Goal: Information Seeking & Learning: Check status

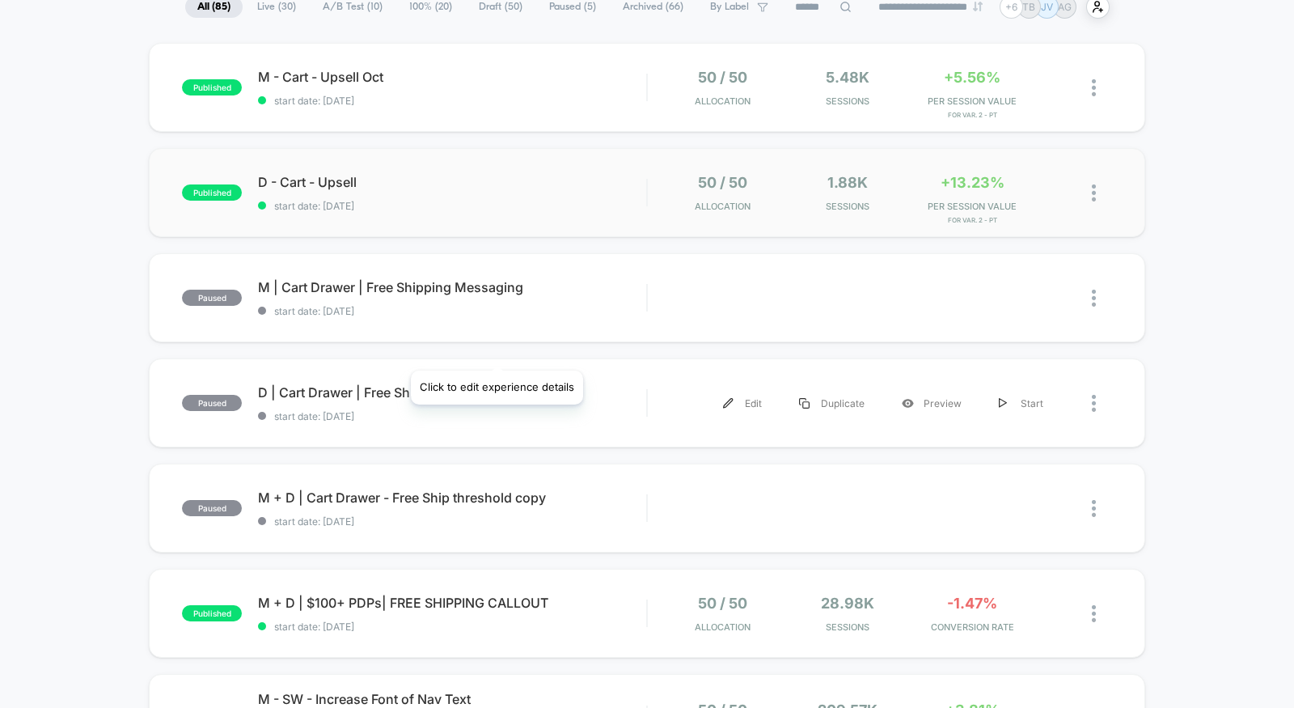
scroll to position [171, 0]
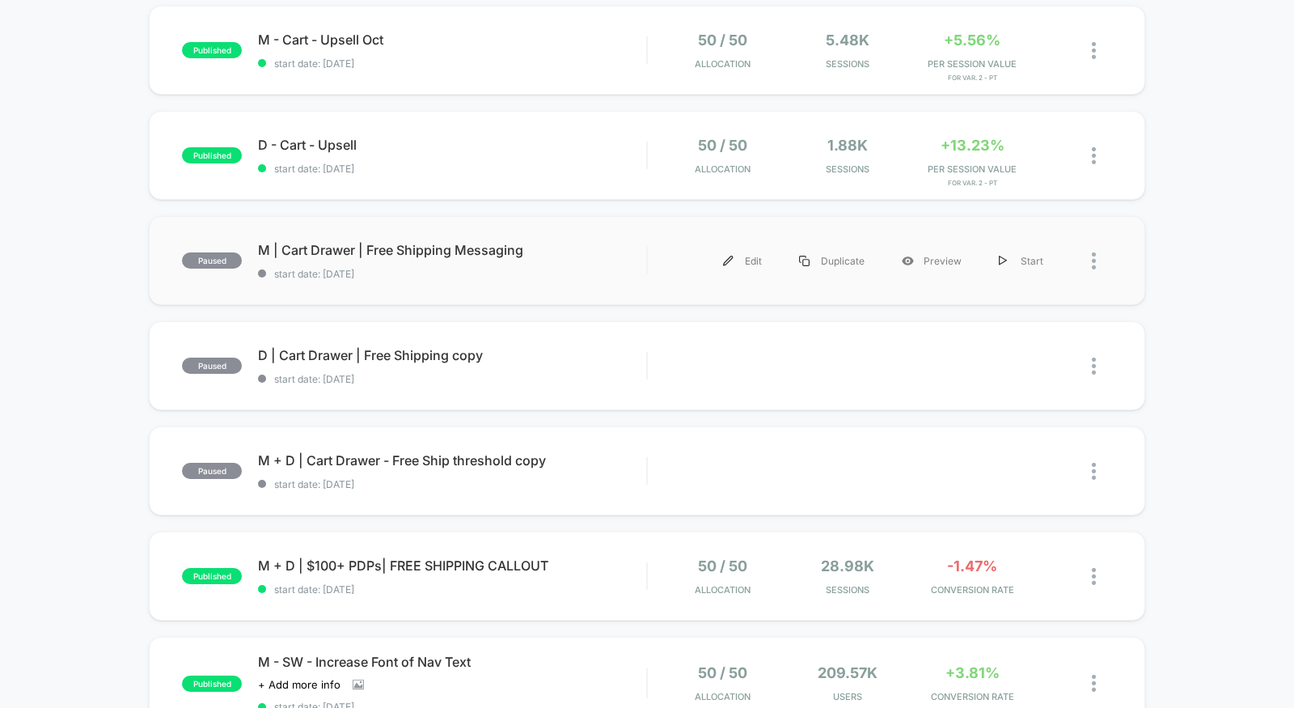
click at [522, 298] on div "paused M | Cart Drawer | Free Shipping Messaging start date: 10/2/2025 Edit Dup…" at bounding box center [647, 260] width 996 height 89
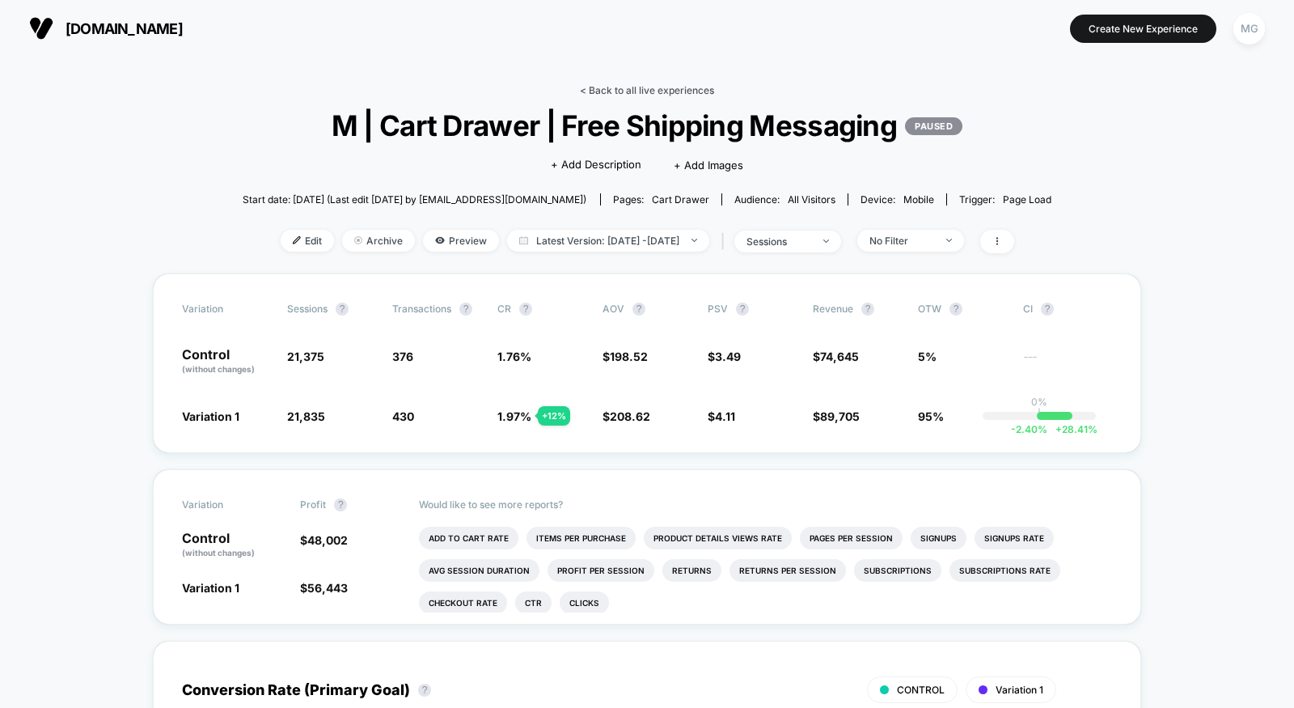
click at [641, 91] on link "< Back to all live experiences" at bounding box center [647, 90] width 134 height 12
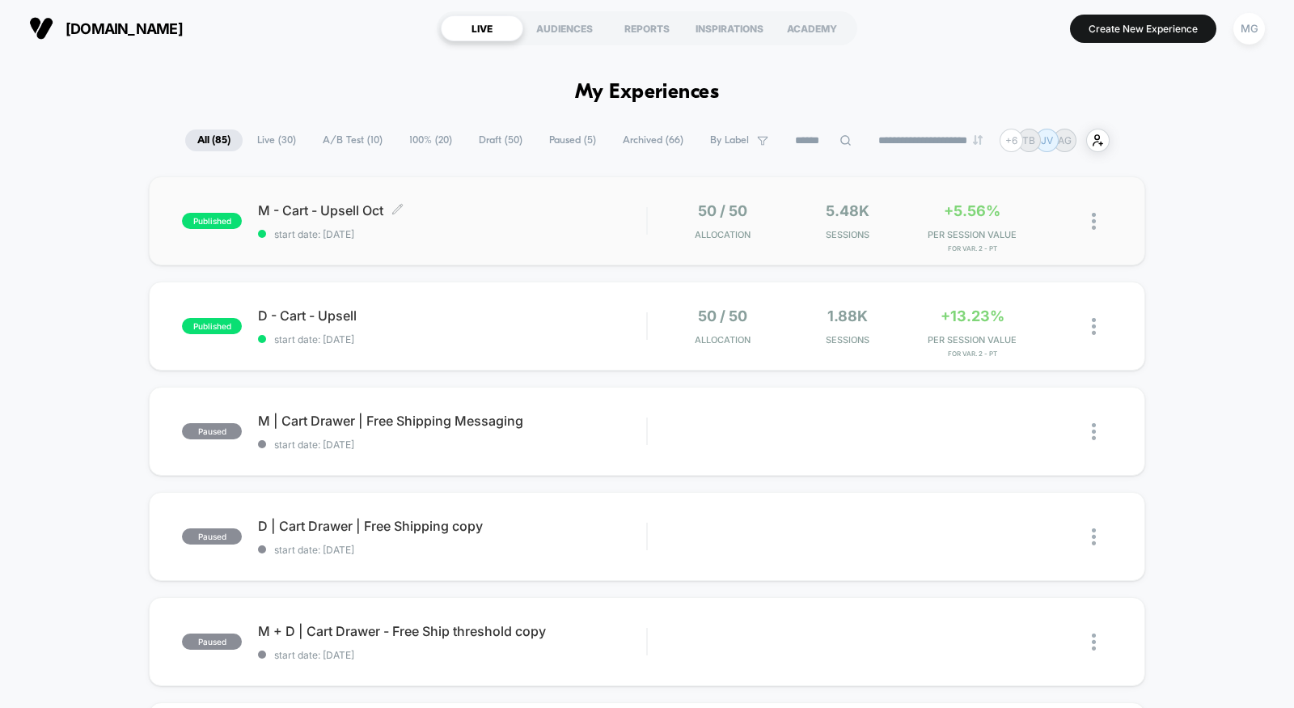
click at [552, 215] on span "M - Cart - Upsell Oct Click to edit experience details" at bounding box center [452, 210] width 388 height 16
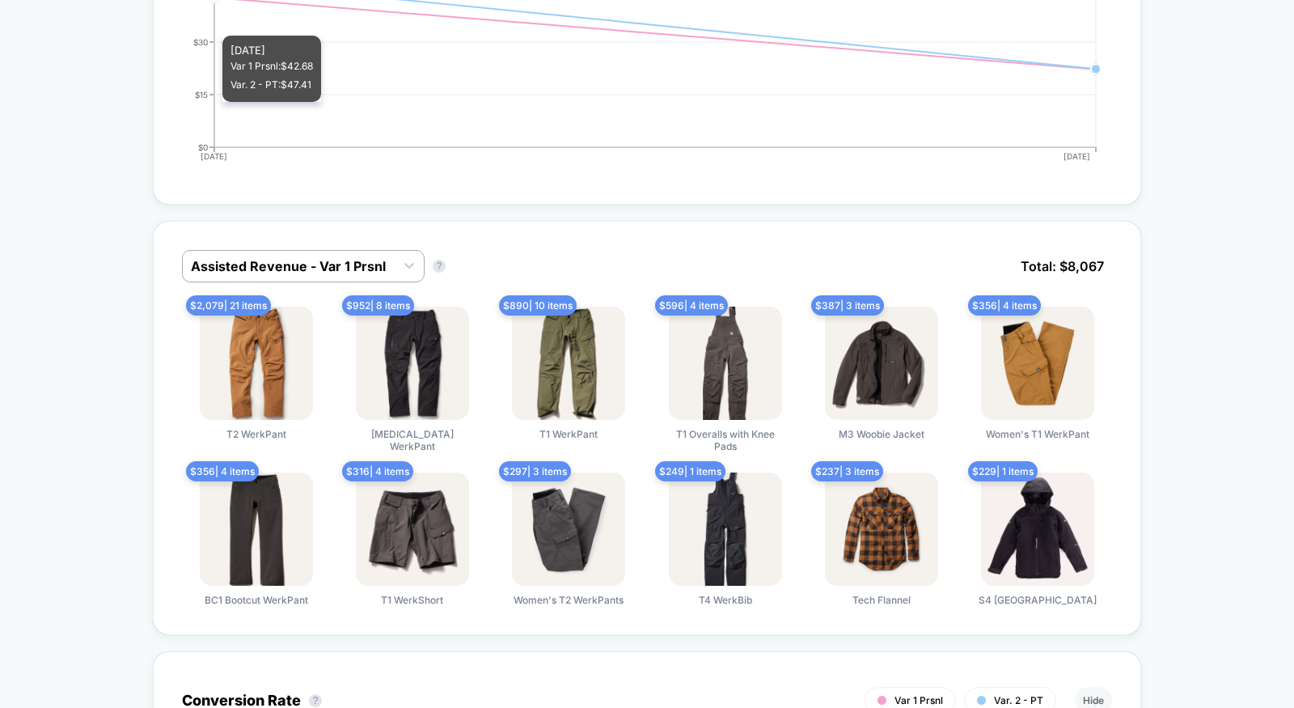
scroll to position [881, 0]
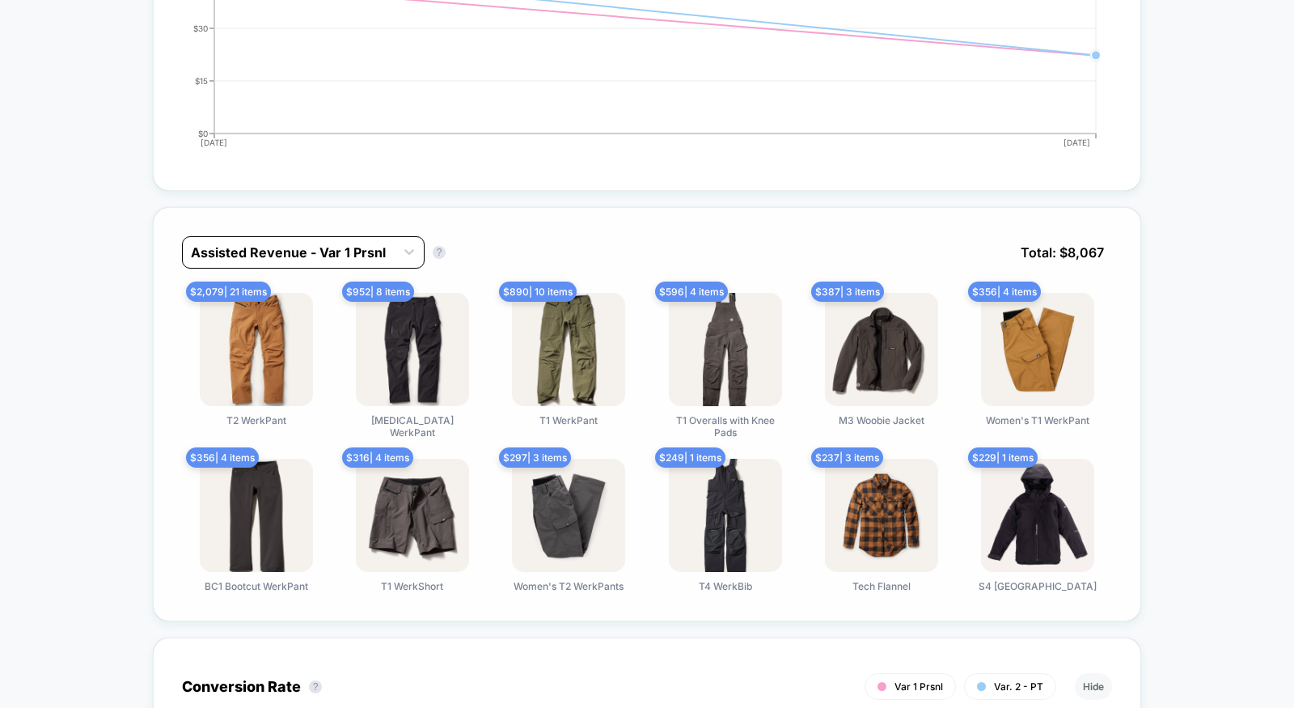
click at [366, 243] on div at bounding box center [289, 252] width 196 height 19
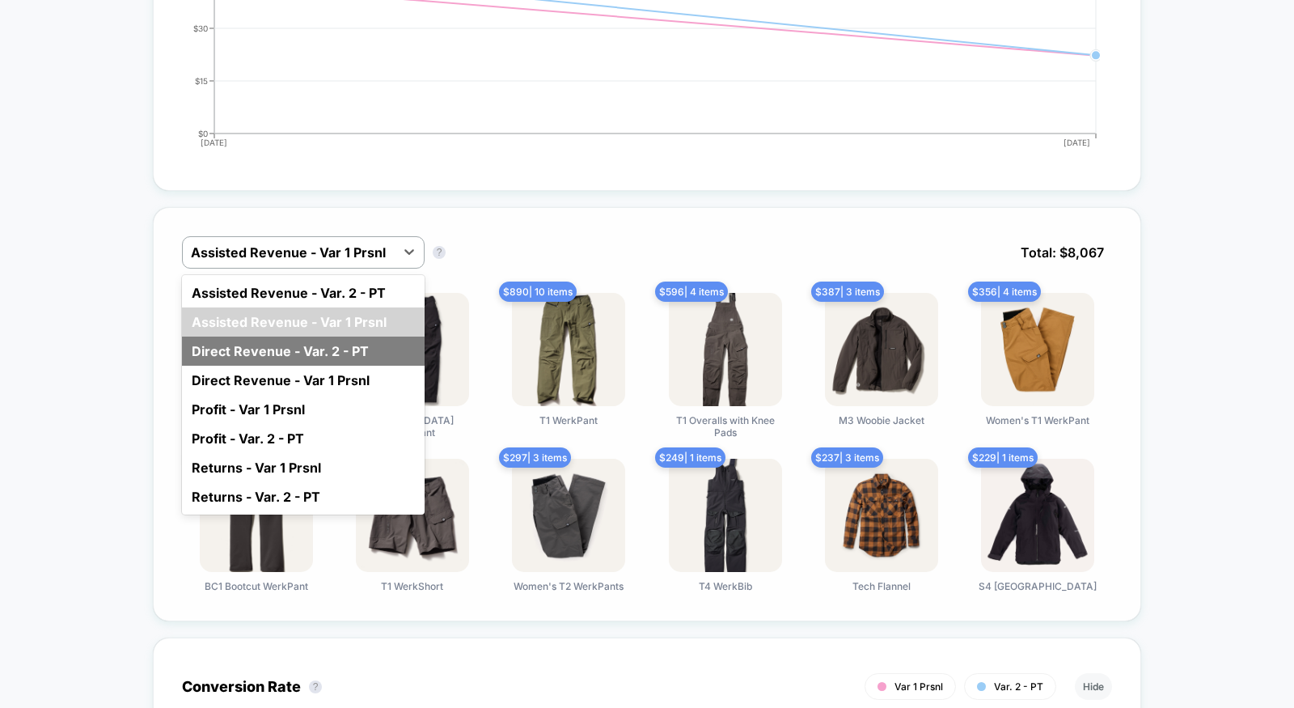
click at [327, 349] on div "Direct Revenue - Var. 2 - PT" at bounding box center [303, 350] width 243 height 29
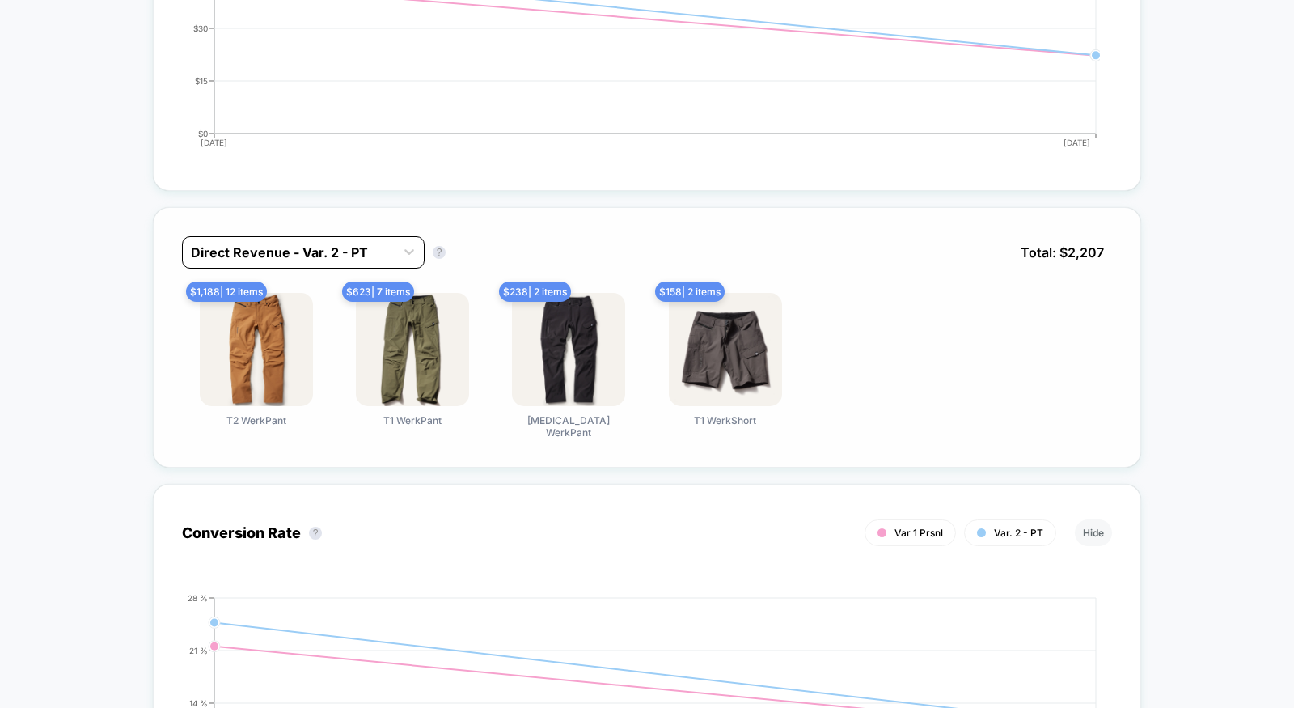
click at [339, 243] on div at bounding box center [289, 252] width 196 height 19
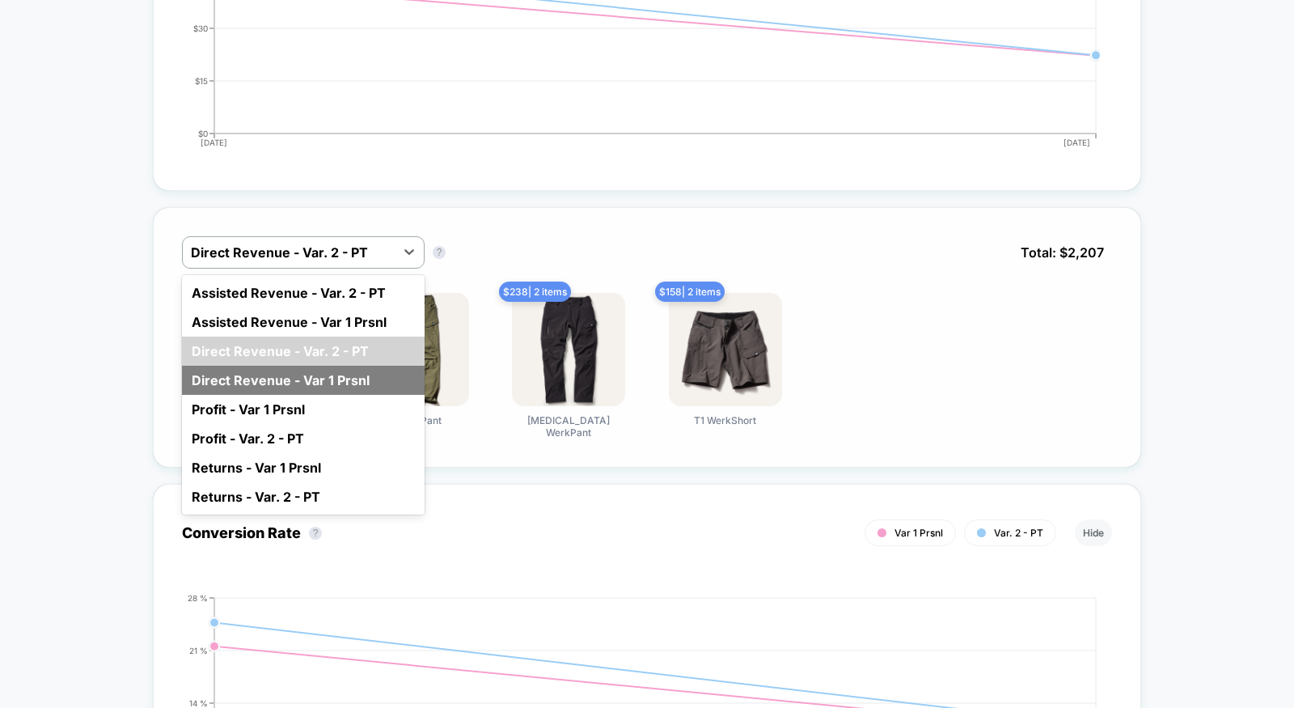
click at [328, 373] on div "Direct Revenue - Var 1 Prsnl" at bounding box center [303, 380] width 243 height 29
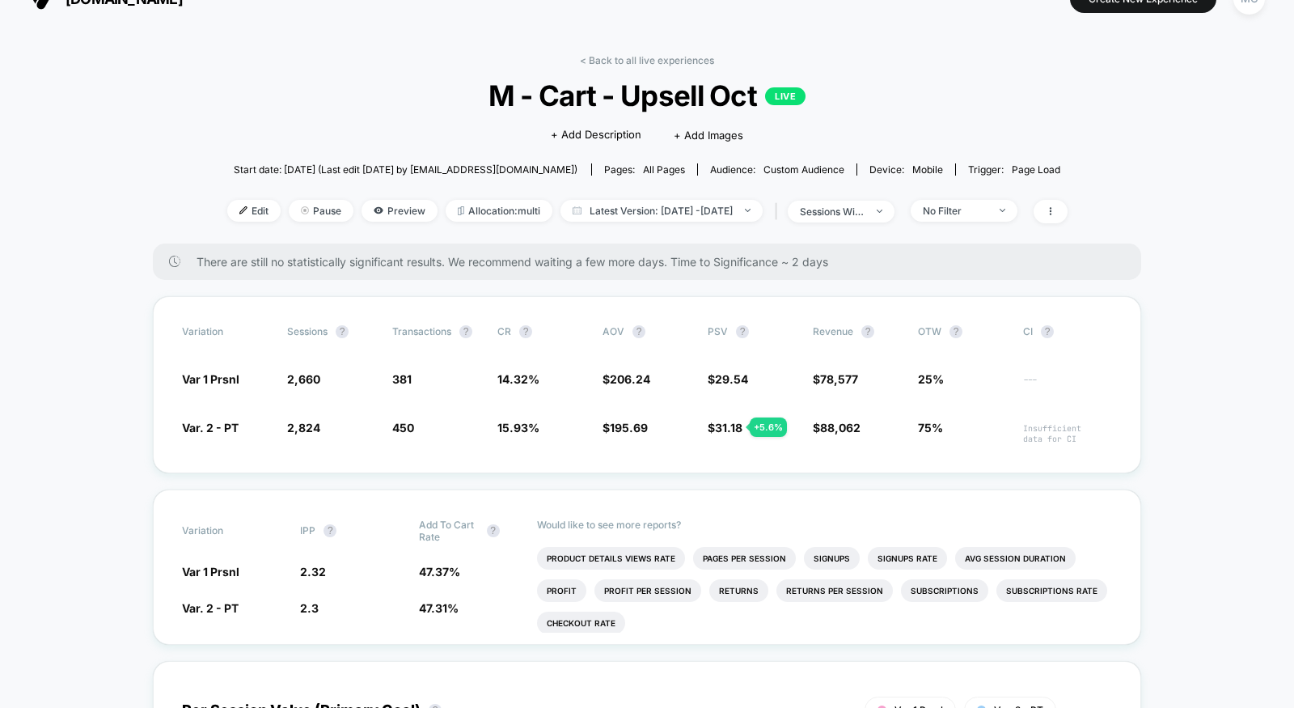
scroll to position [23, 0]
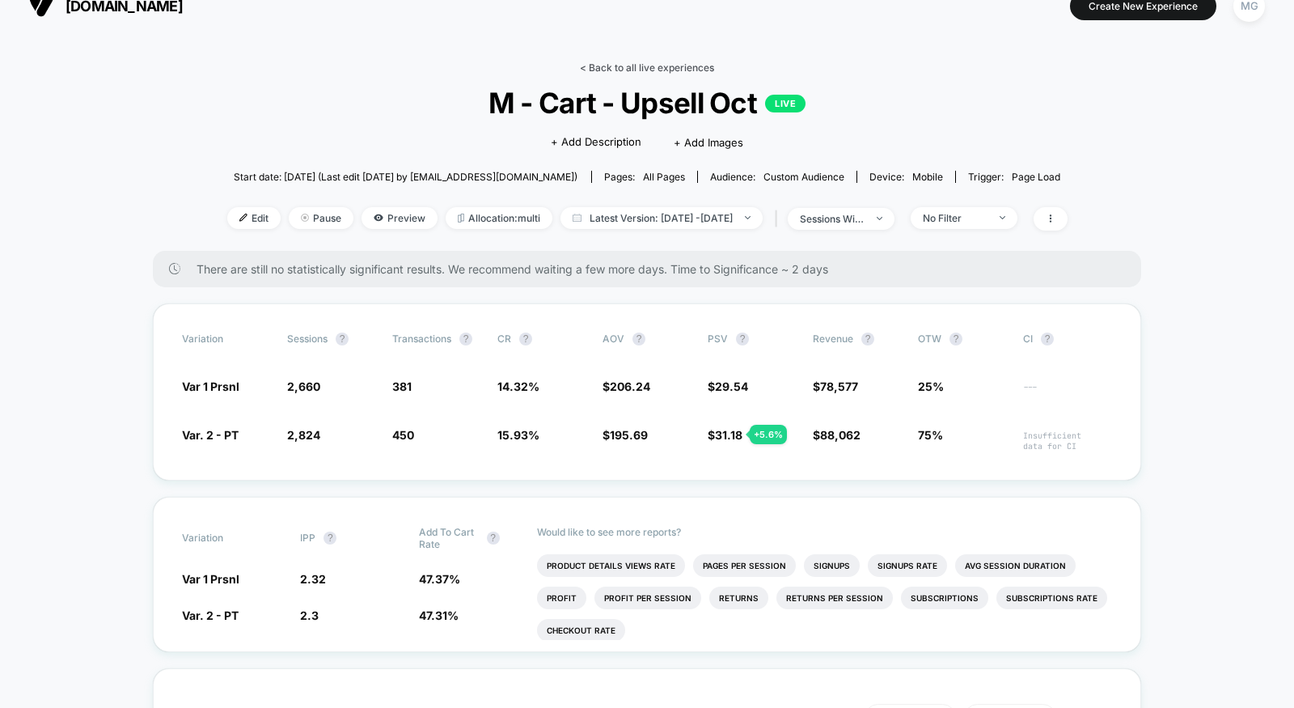
click at [672, 62] on link "< Back to all live experiences" at bounding box center [647, 67] width 134 height 12
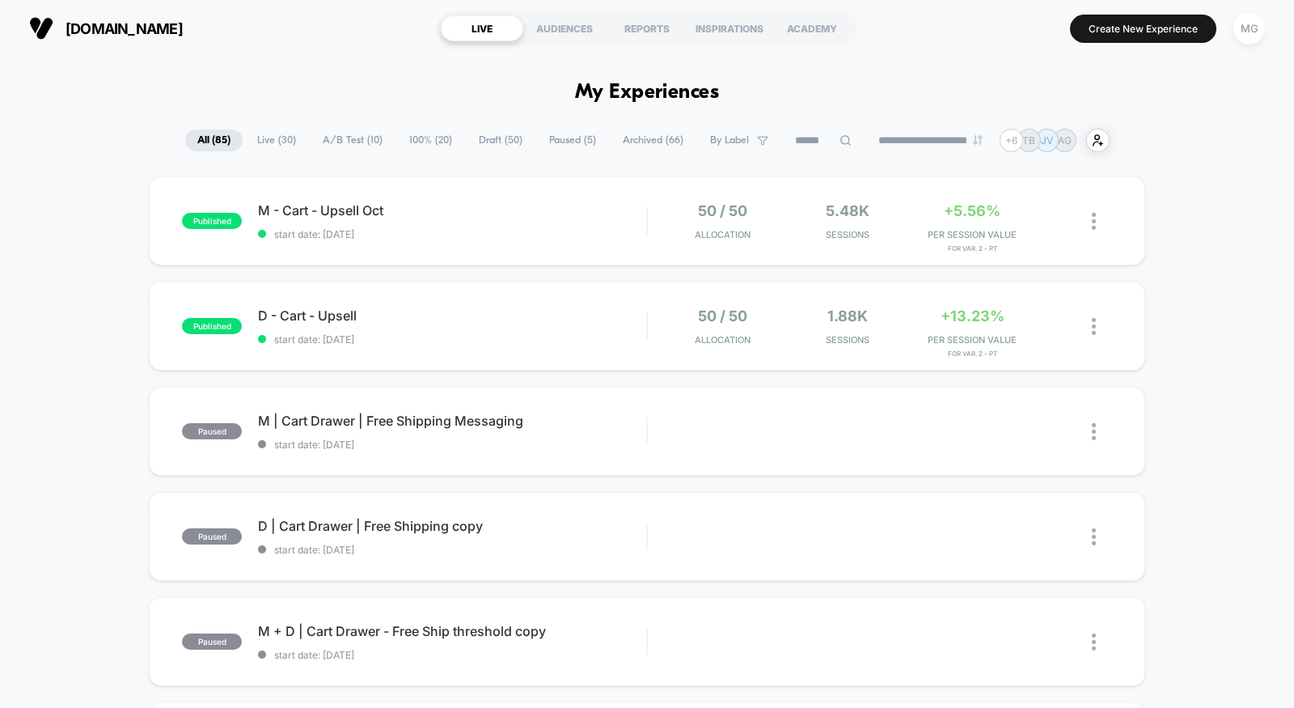
click at [661, 19] on div "REPORTS" at bounding box center [647, 28] width 82 height 26
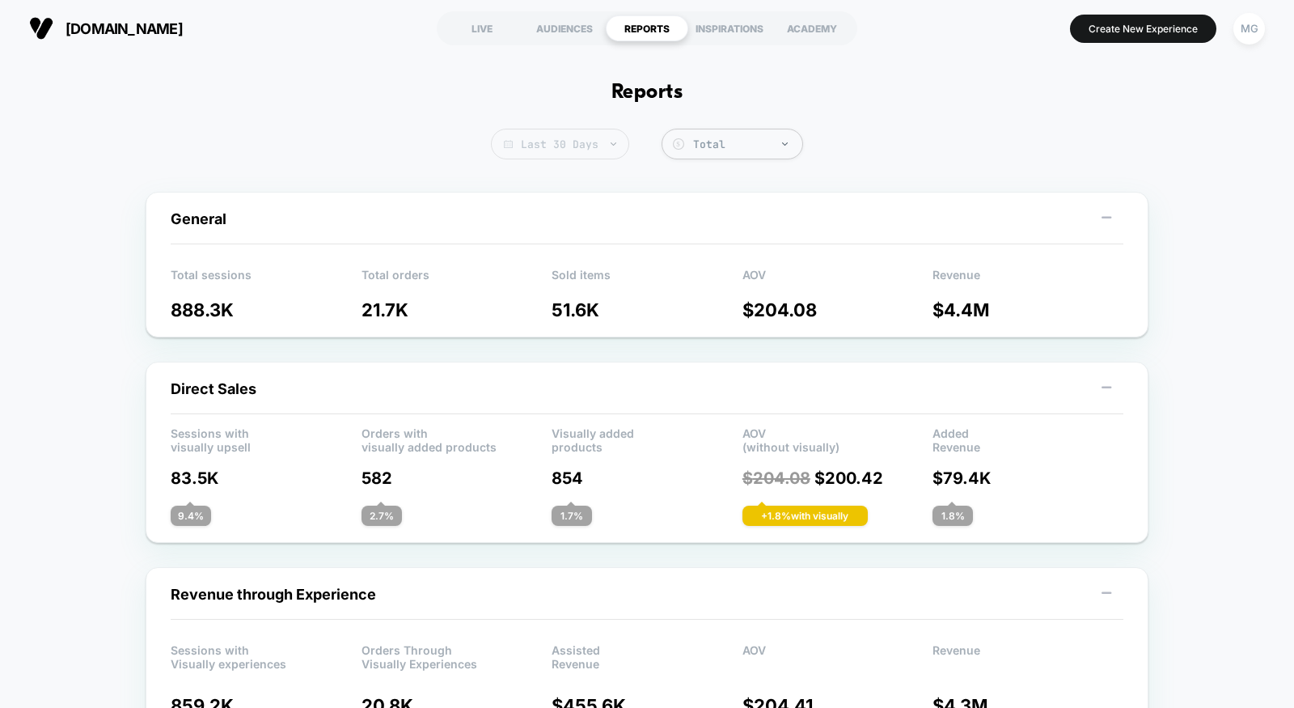
click at [594, 145] on span "Last 30 Days" at bounding box center [560, 144] width 138 height 31
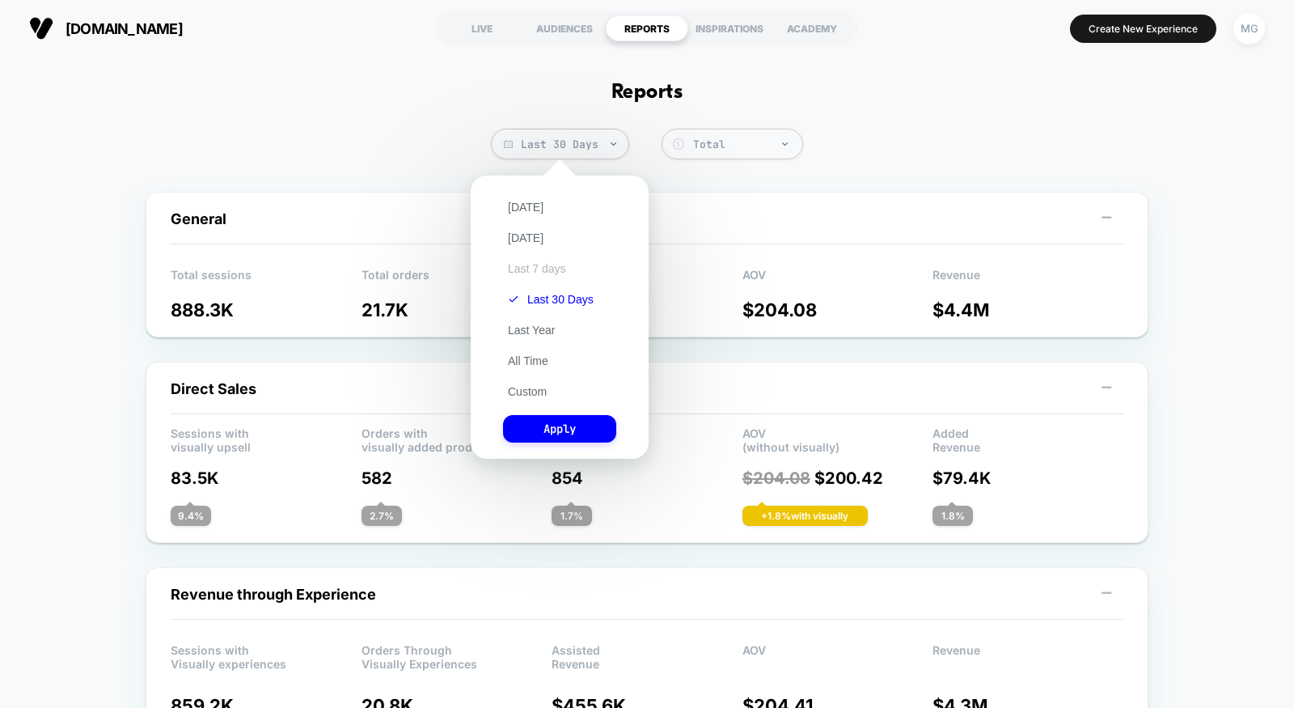
click at [543, 270] on button "Last 7 days" at bounding box center [537, 268] width 68 height 15
click at [537, 435] on button "Apply" at bounding box center [559, 428] width 113 height 27
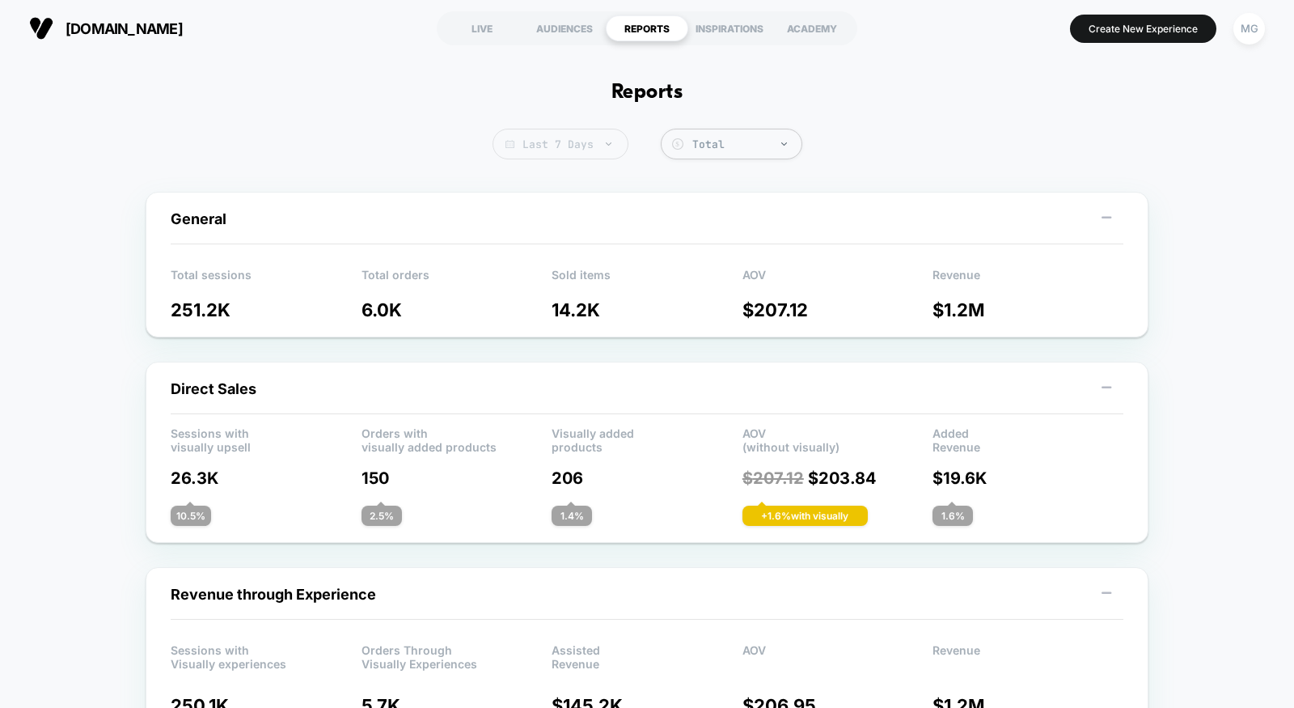
click at [582, 137] on span "Last 7 Days" at bounding box center [560, 144] width 136 height 31
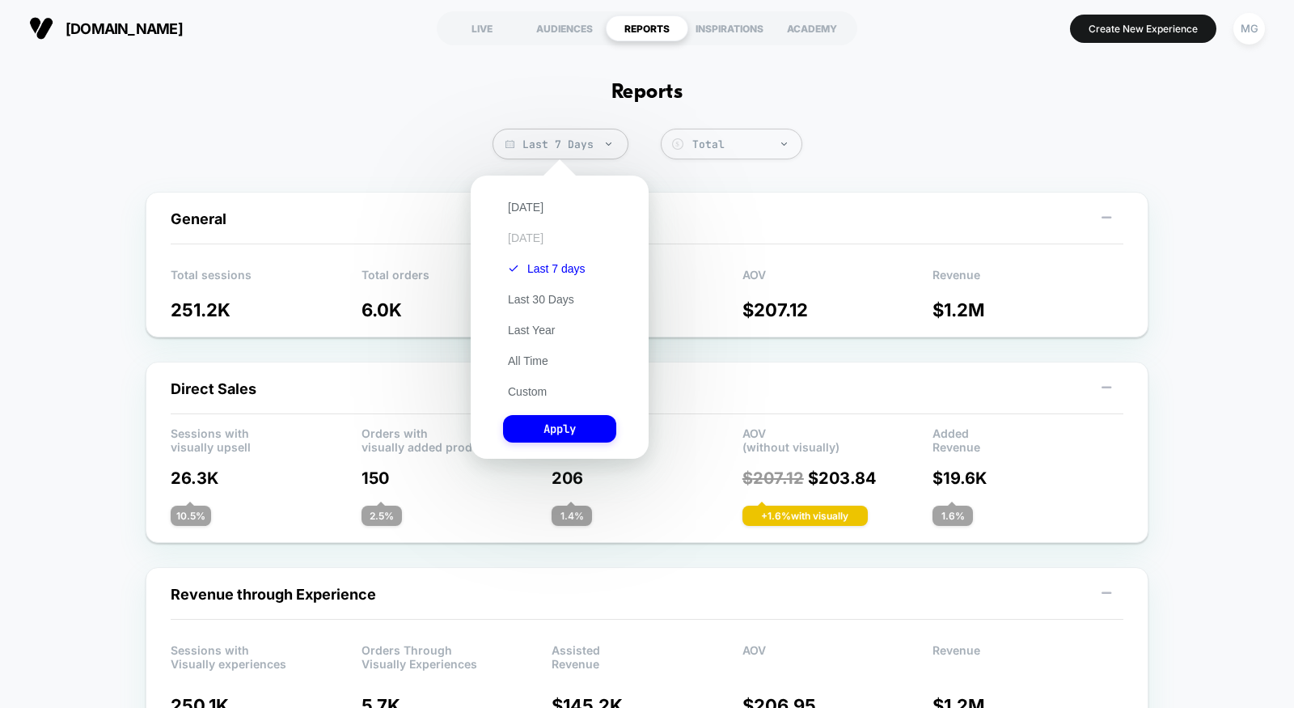
click at [535, 238] on button "Yesterday" at bounding box center [525, 237] width 45 height 15
click at [535, 430] on button "Apply" at bounding box center [559, 428] width 113 height 27
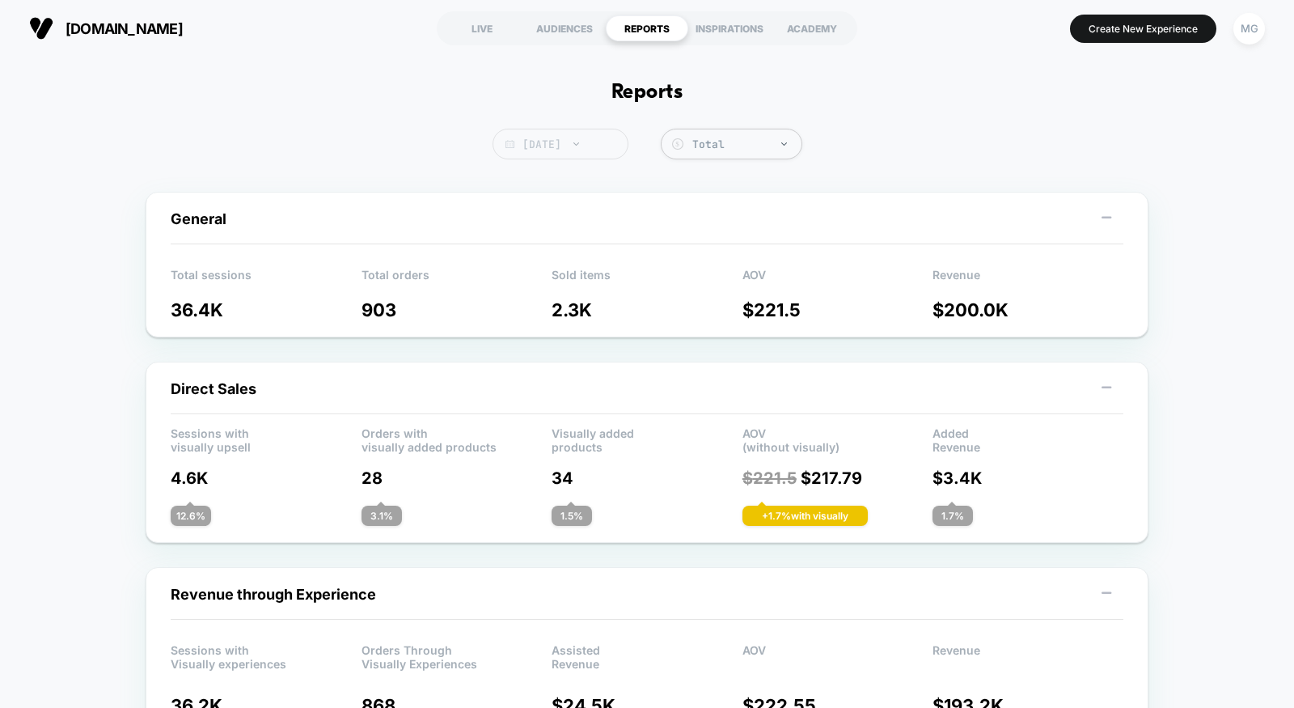
click at [558, 138] on span "Yesterday" at bounding box center [560, 144] width 136 height 31
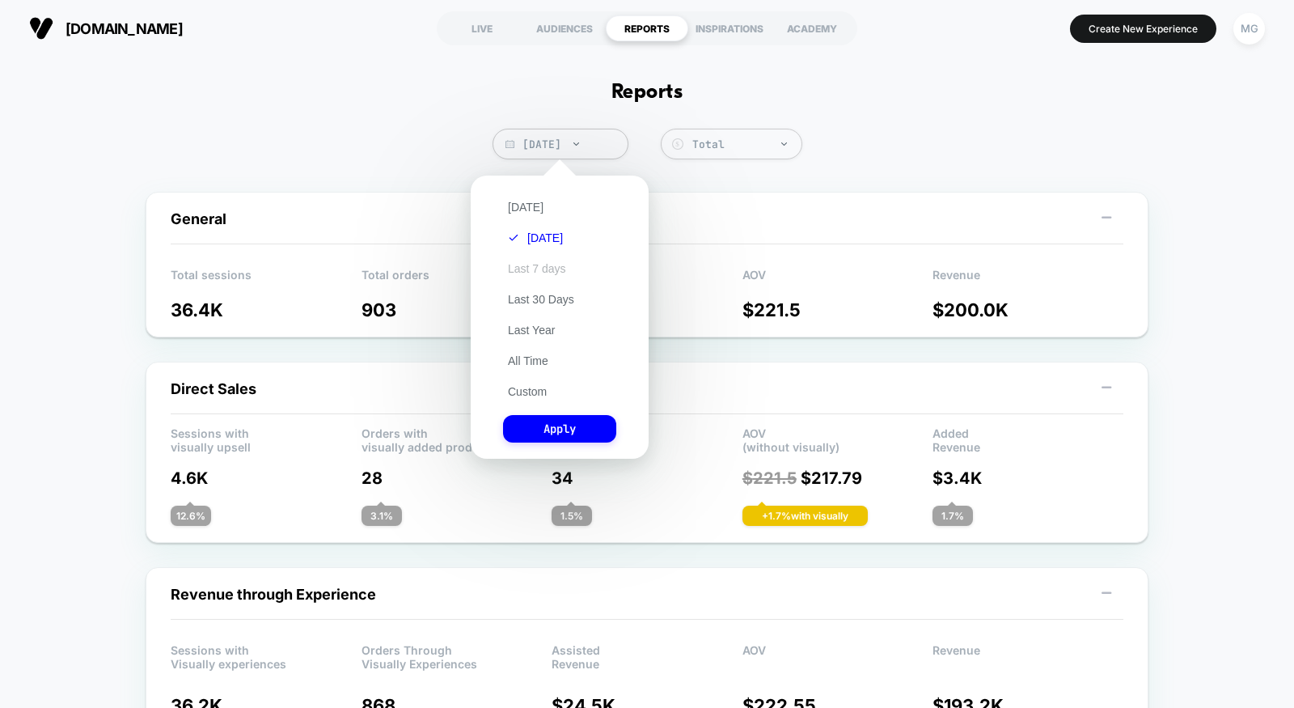
click at [535, 268] on button "Last 7 days" at bounding box center [537, 268] width 68 height 15
click at [539, 433] on button "Apply" at bounding box center [559, 428] width 113 height 27
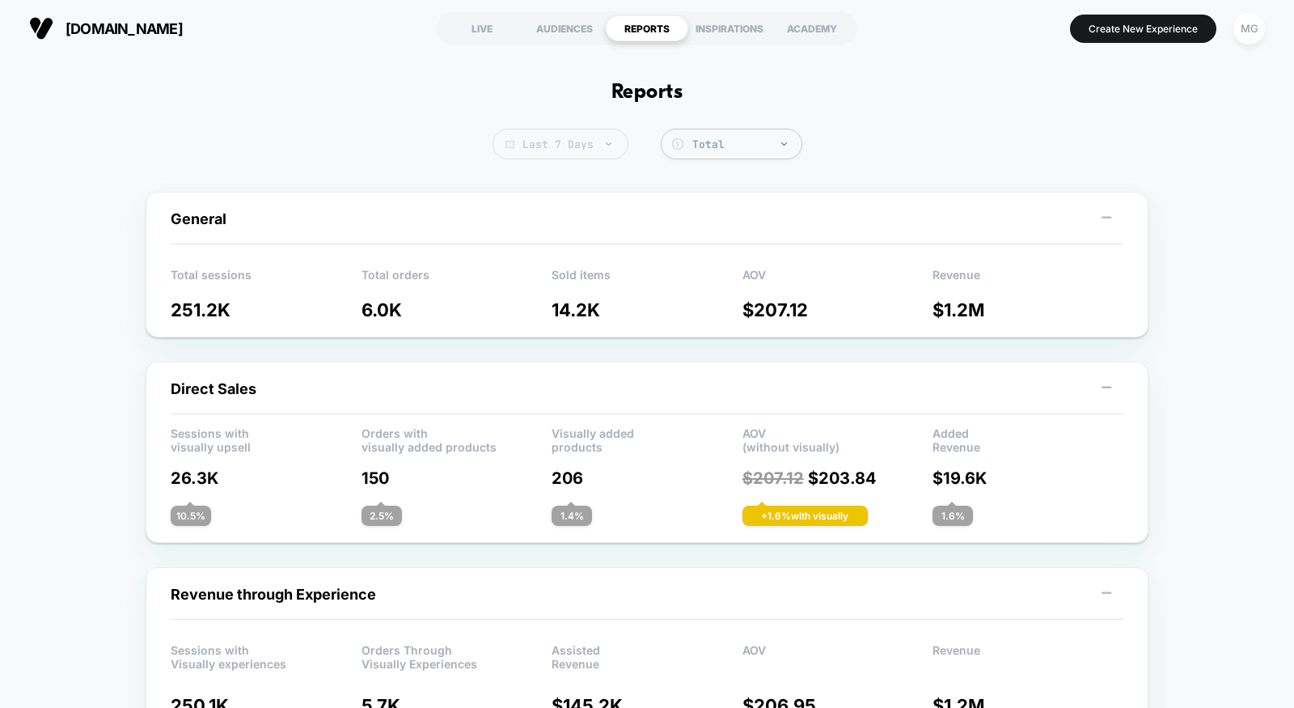
click at [539, 152] on span "Last 7 Days" at bounding box center [560, 144] width 136 height 31
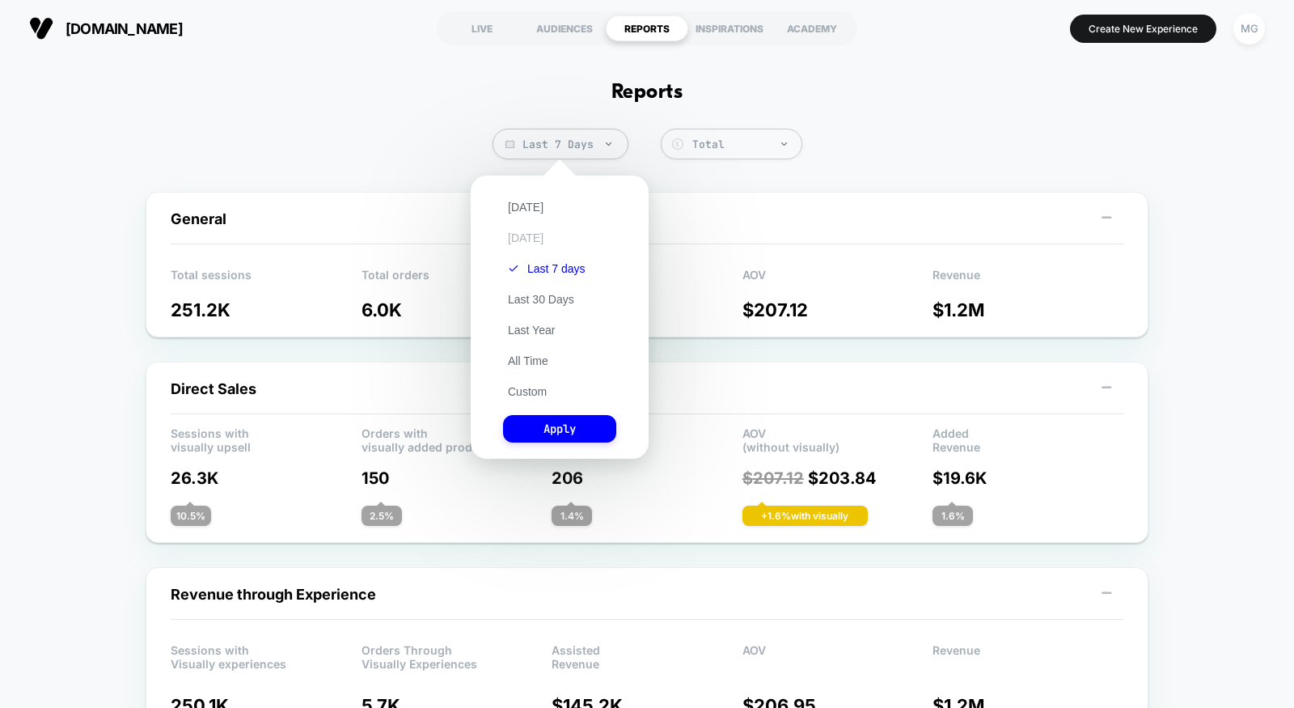
click at [533, 239] on button "Yesterday" at bounding box center [525, 237] width 45 height 15
click at [530, 205] on button "Today" at bounding box center [525, 207] width 45 height 15
click at [543, 421] on button "Apply" at bounding box center [559, 428] width 113 height 27
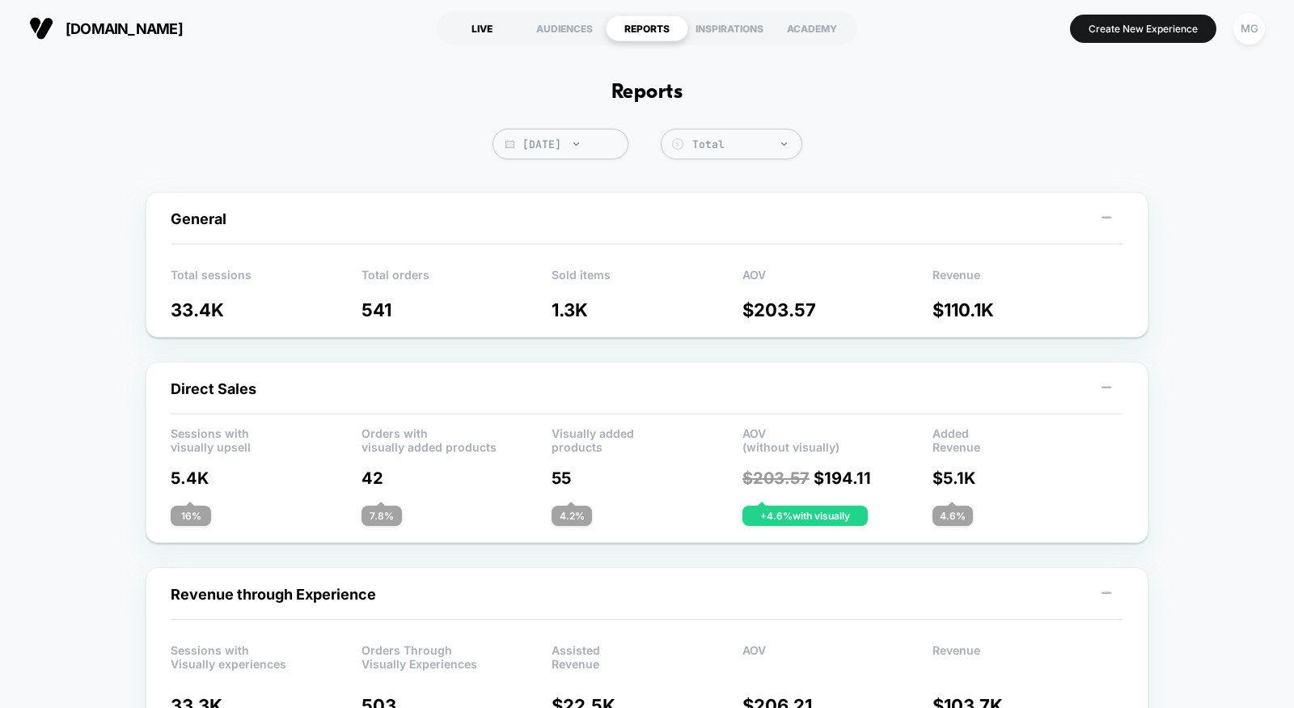
click at [484, 19] on div "LIVE" at bounding box center [482, 28] width 82 height 26
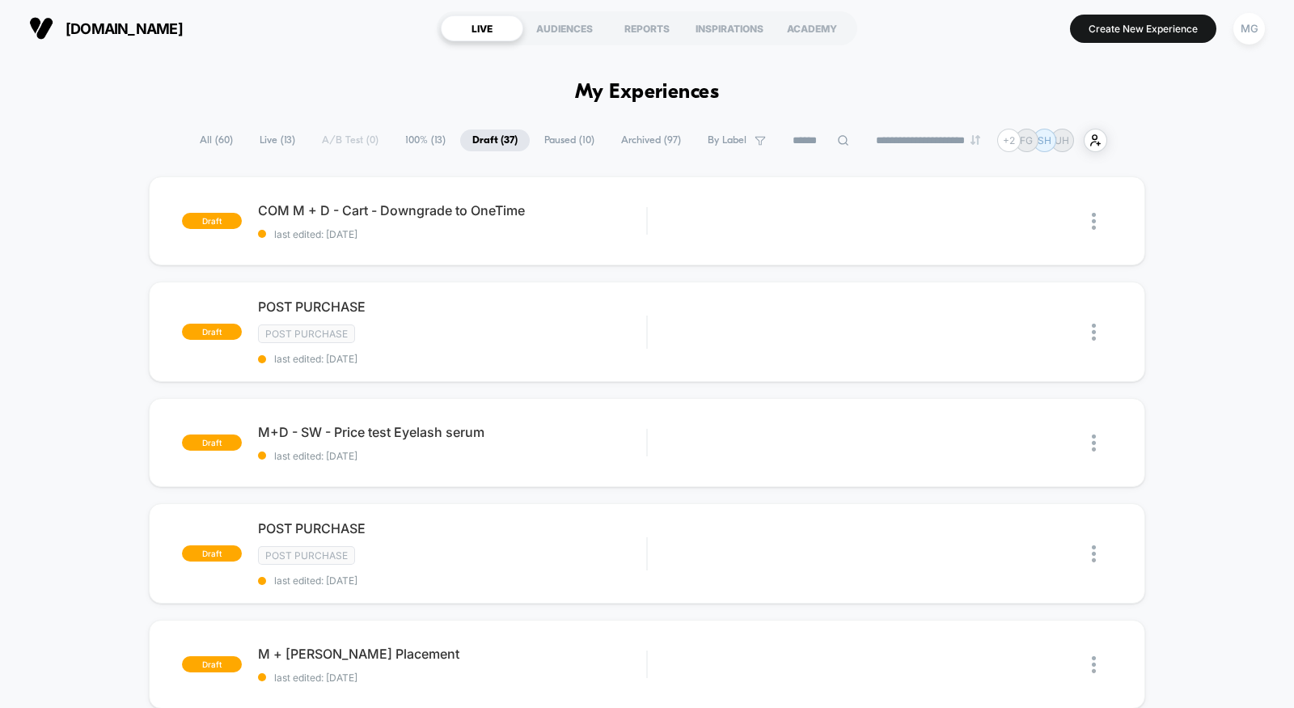
click at [430, 132] on span "100% ( 13 )" at bounding box center [425, 140] width 65 height 22
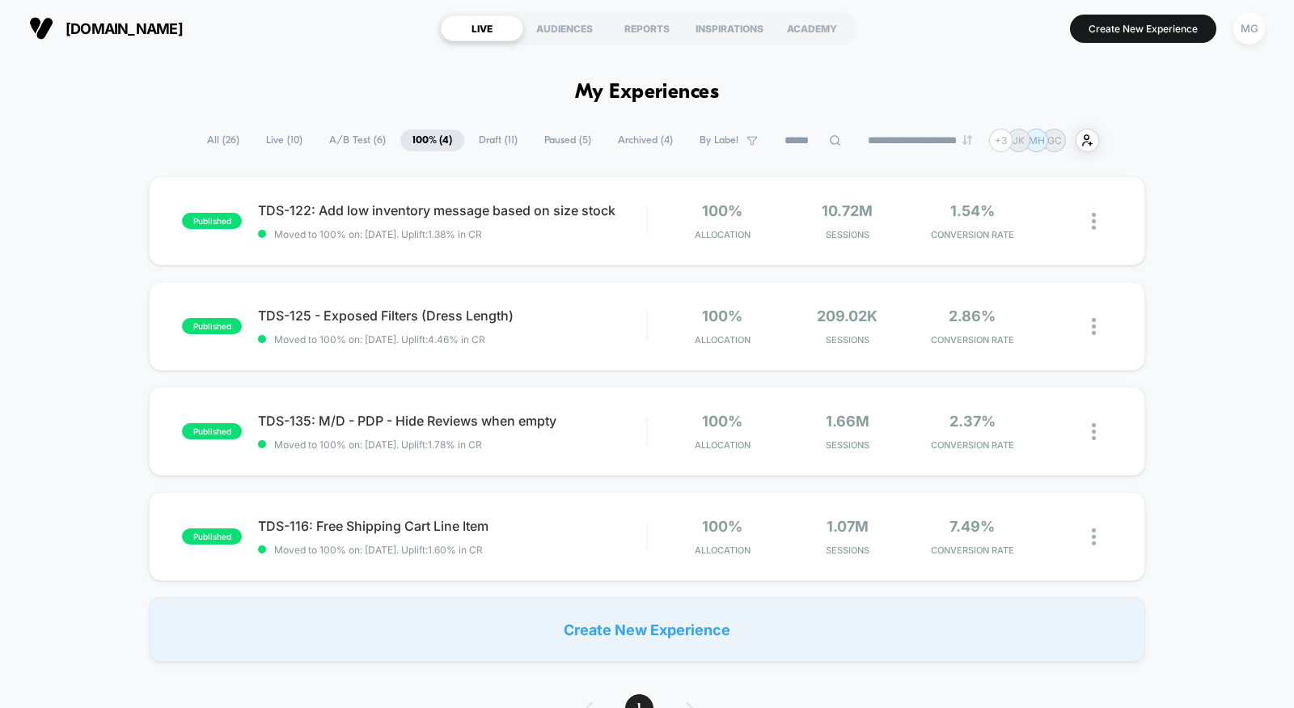
click at [349, 151] on div "**********" at bounding box center [647, 140] width 904 height 23
click at [349, 146] on span "A/B Test ( 6 )" at bounding box center [357, 140] width 81 height 22
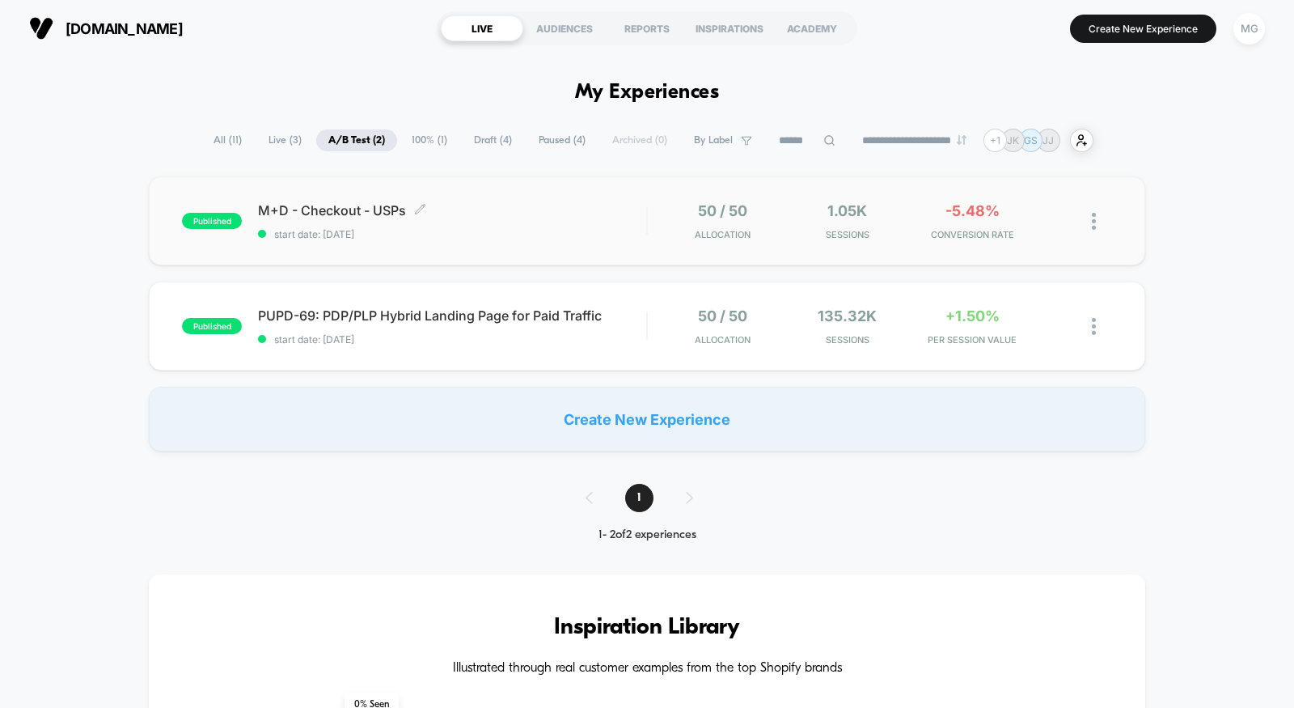
click at [568, 205] on span "M+D - Checkout - USPs Click to edit experience details" at bounding box center [452, 210] width 388 height 16
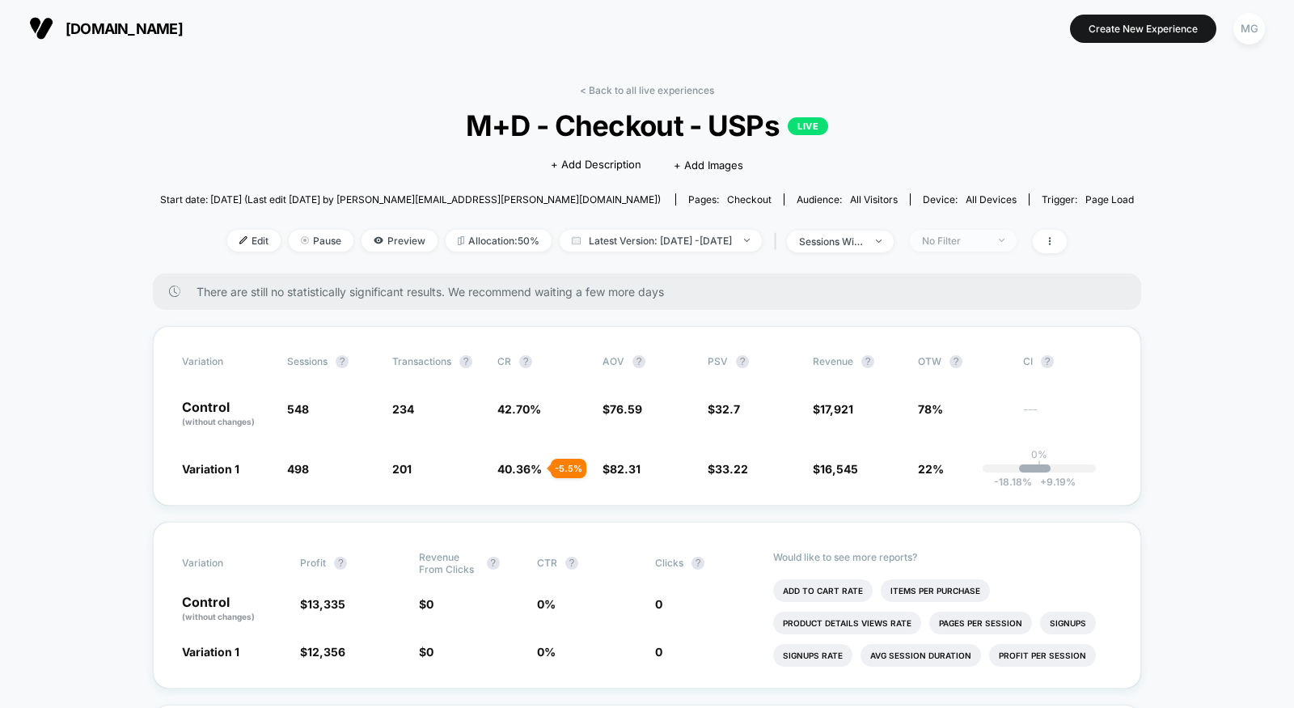
click at [987, 239] on div "No Filter" at bounding box center [954, 241] width 65 height 12
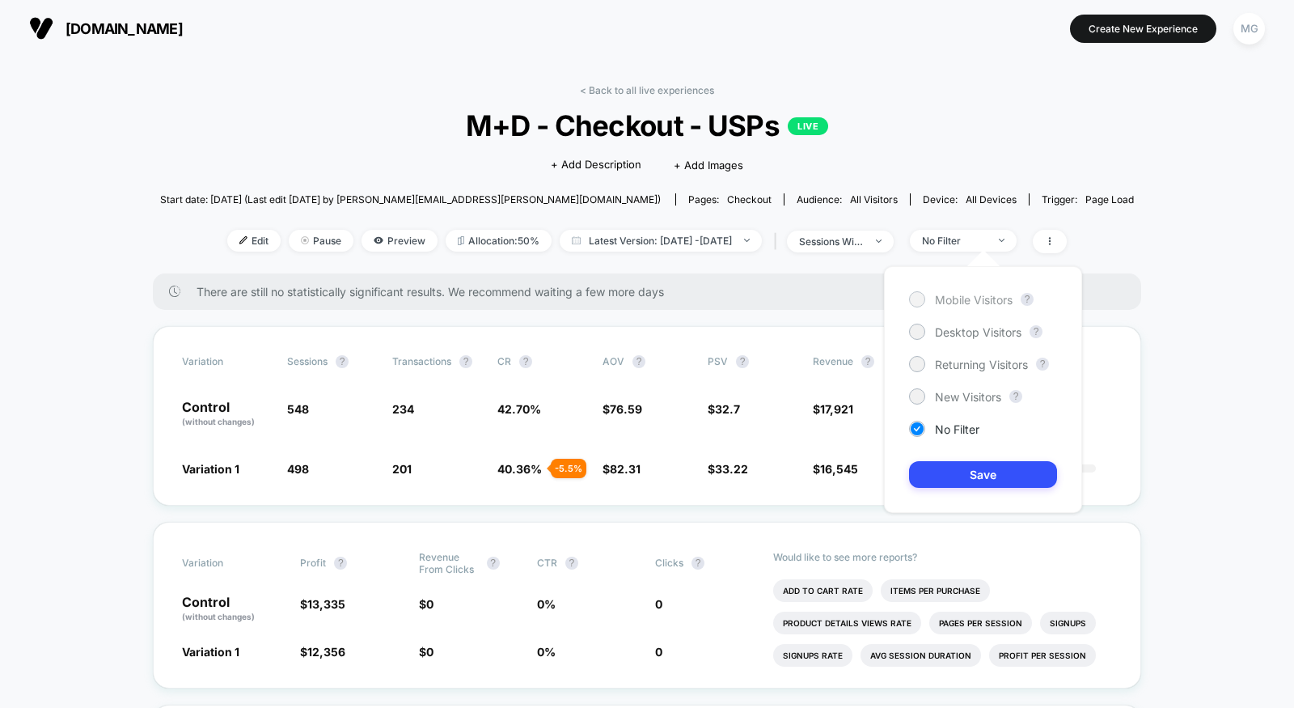
click at [955, 304] on span "Mobile Visitors" at bounding box center [974, 300] width 78 height 14
click at [954, 471] on button "Save" at bounding box center [983, 474] width 148 height 27
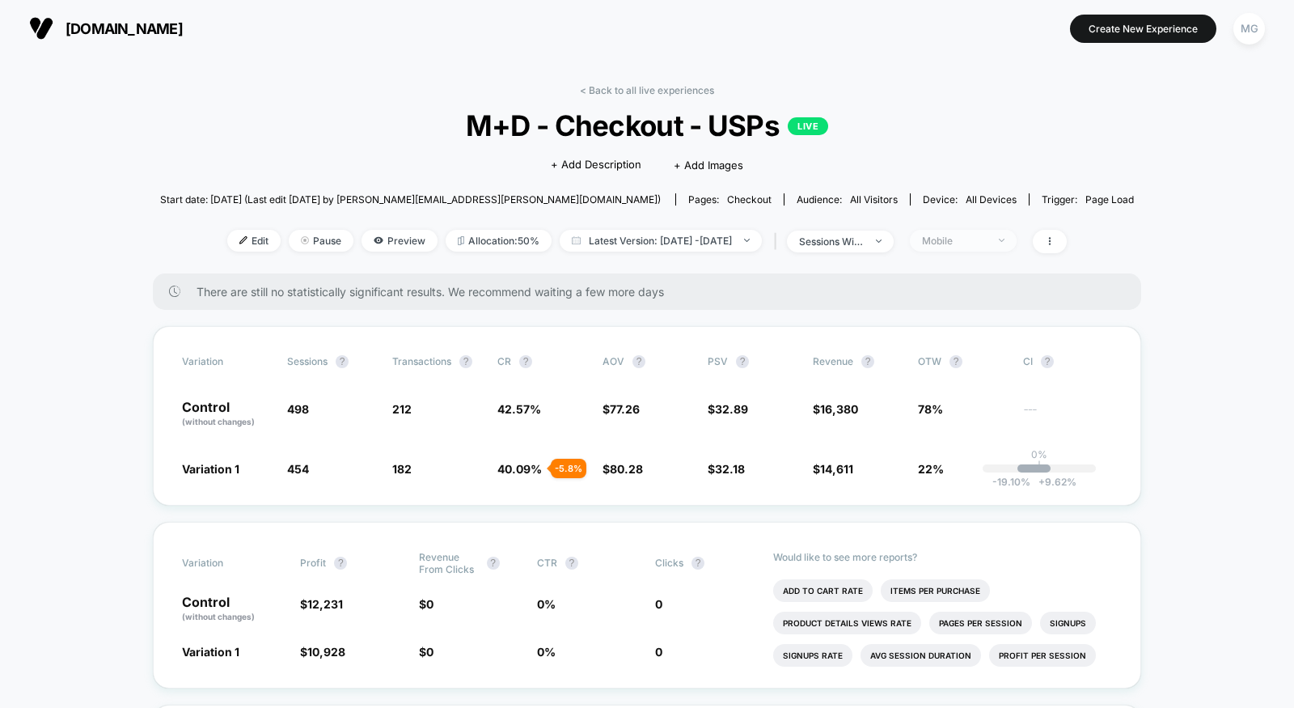
click at [970, 235] on div "Mobile" at bounding box center [954, 241] width 65 height 12
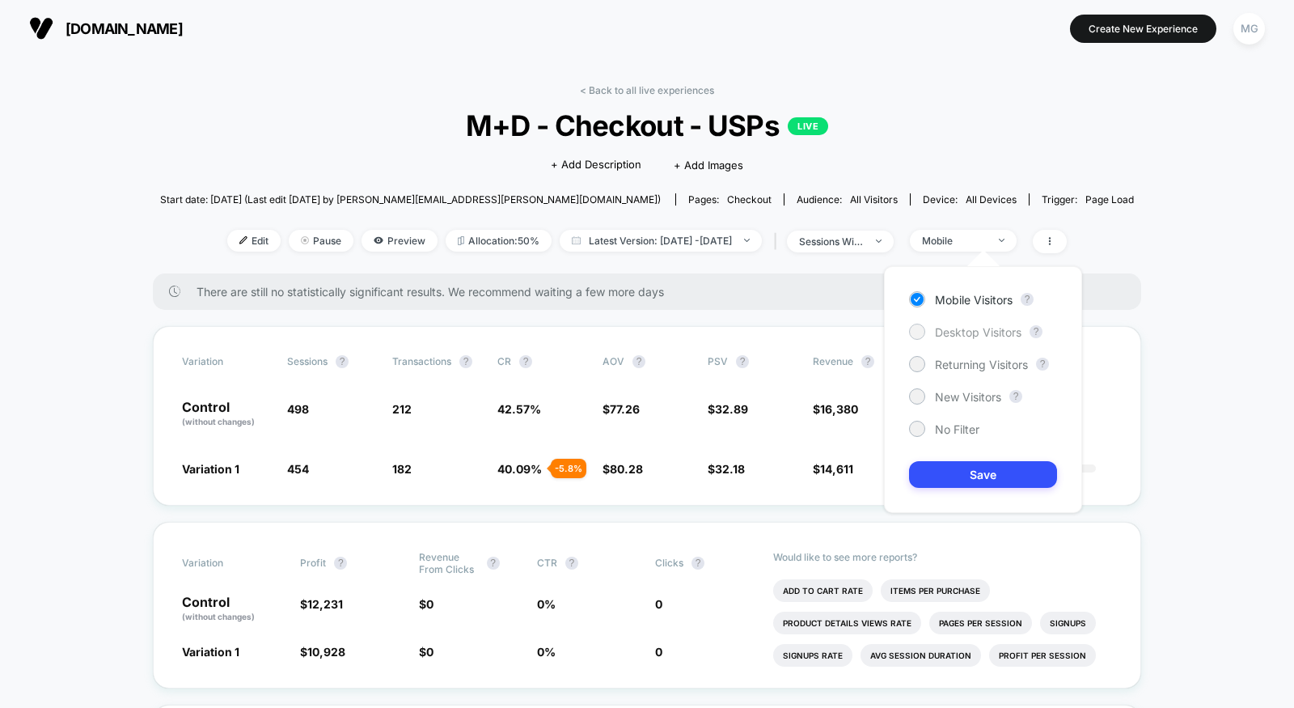
click at [948, 332] on span "Desktop Visitors" at bounding box center [978, 332] width 87 height 14
click at [947, 475] on button "Save" at bounding box center [983, 474] width 148 height 27
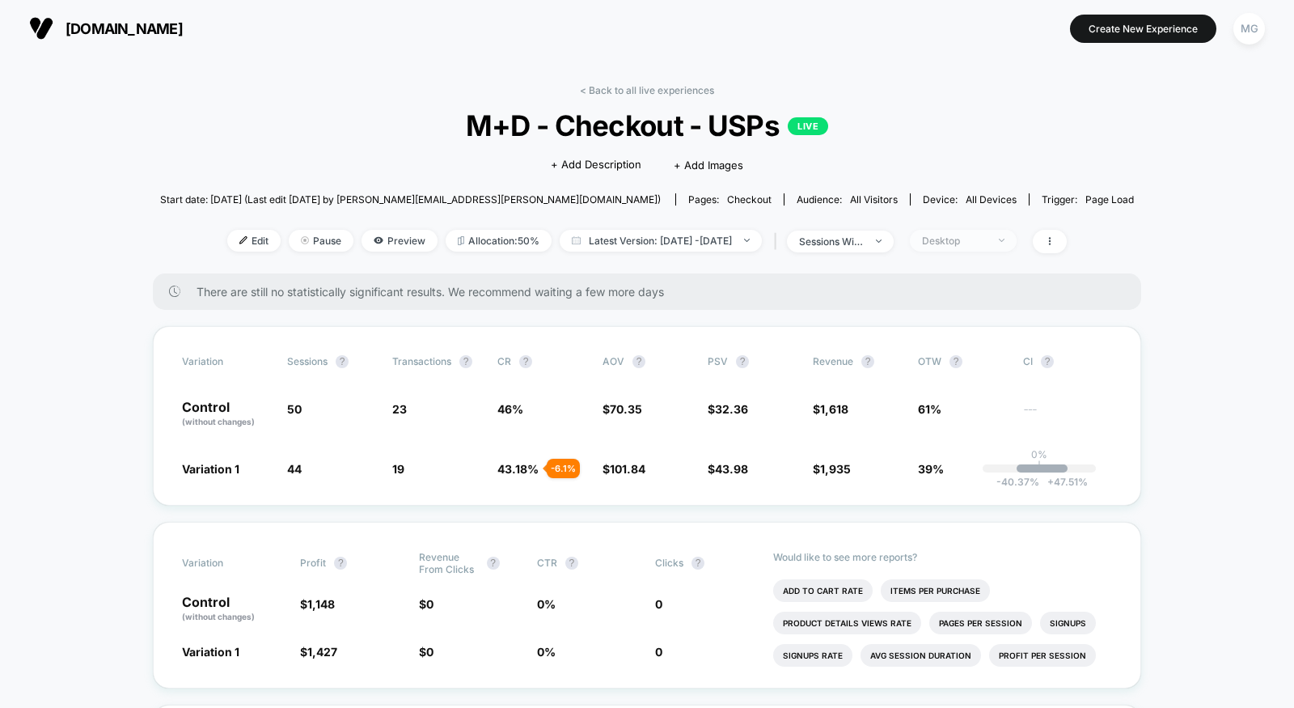
click at [962, 230] on span "Desktop" at bounding box center [963, 241] width 107 height 22
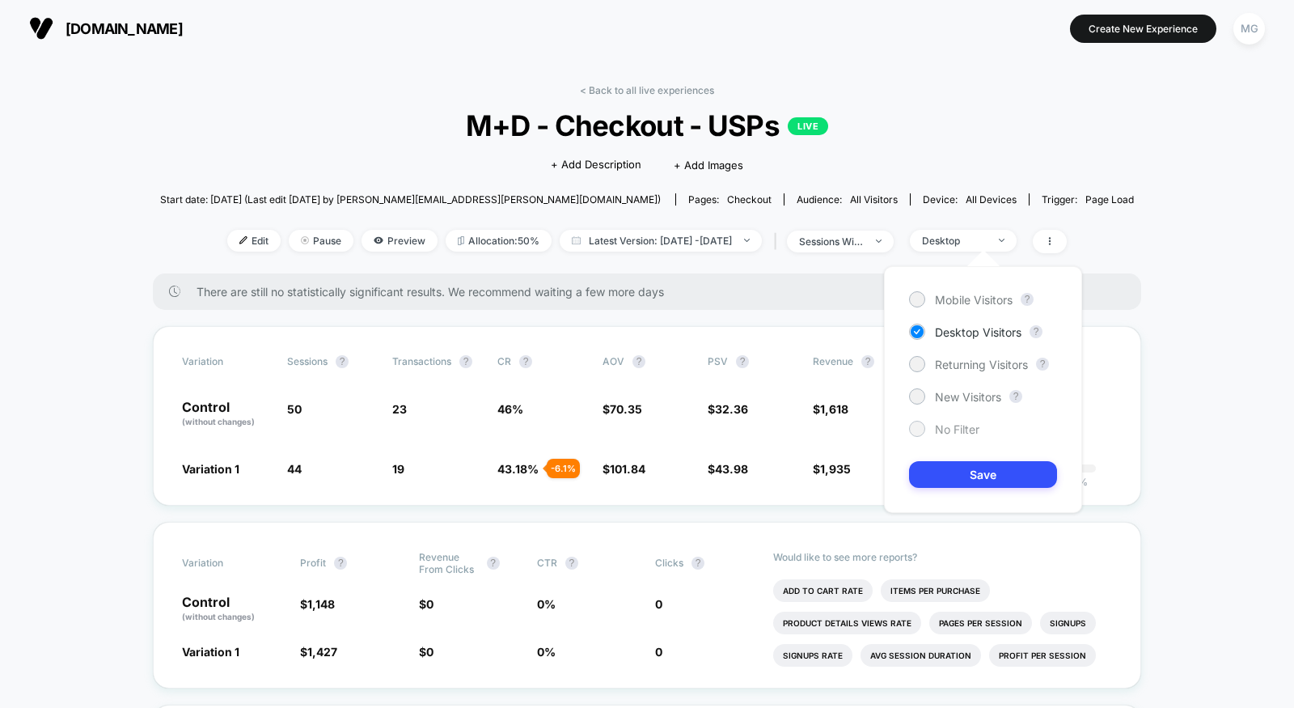
click at [945, 425] on span "No Filter" at bounding box center [957, 429] width 44 height 14
click at [945, 470] on button "Save" at bounding box center [983, 474] width 148 height 27
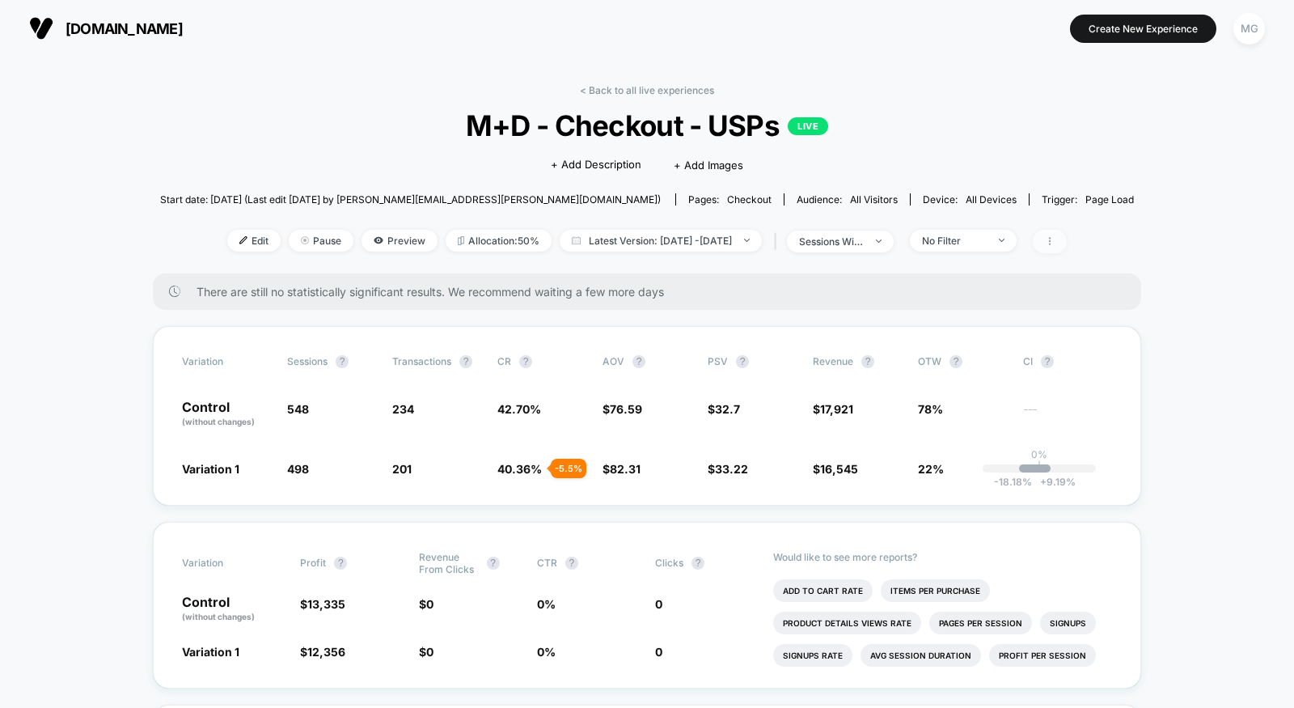
click at [1063, 237] on span at bounding box center [1050, 241] width 34 height 23
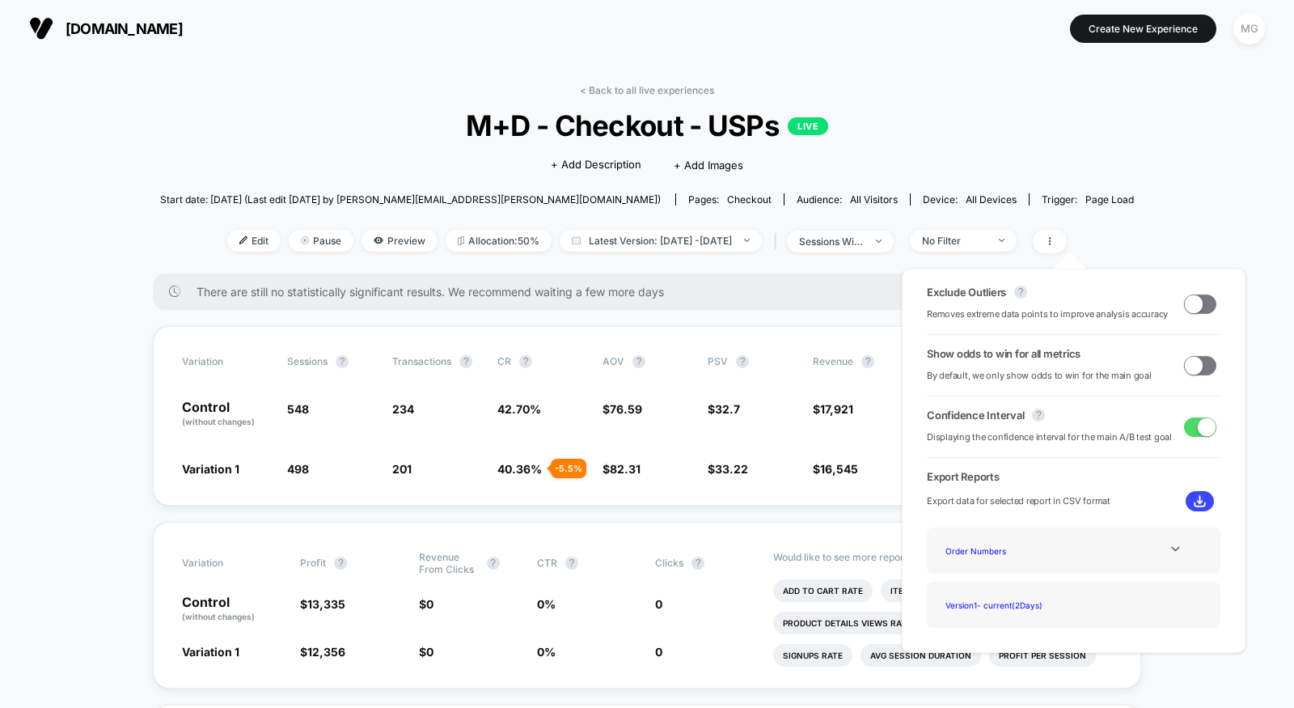
click at [1198, 302] on span at bounding box center [1200, 303] width 32 height 19
click at [1197, 372] on span at bounding box center [1200, 365] width 32 height 19
click at [659, 446] on div "Variation Sessions ? Transactions ? CR ? AOV ? PSV ? Revenue ? OTW ? CI ? Contr…" at bounding box center [647, 416] width 988 height 180
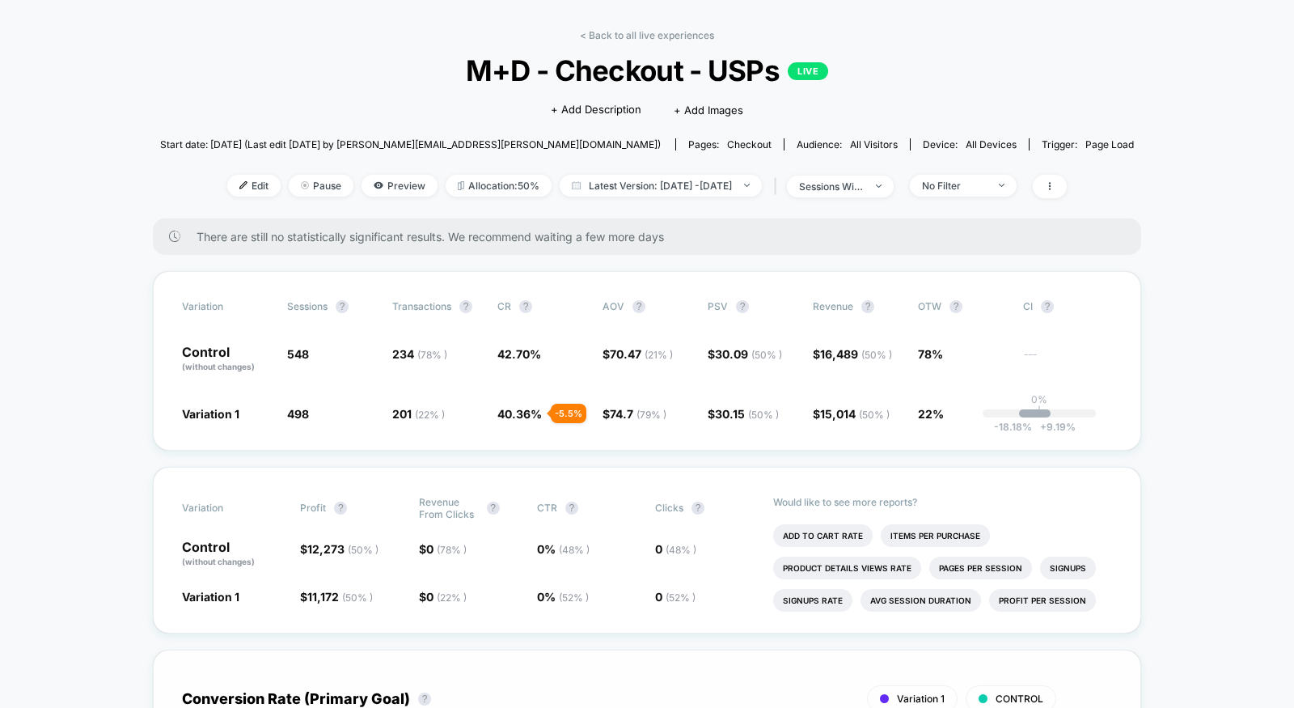
scroll to position [53, 0]
click at [932, 526] on li "Items Per Purchase" at bounding box center [935, 537] width 109 height 23
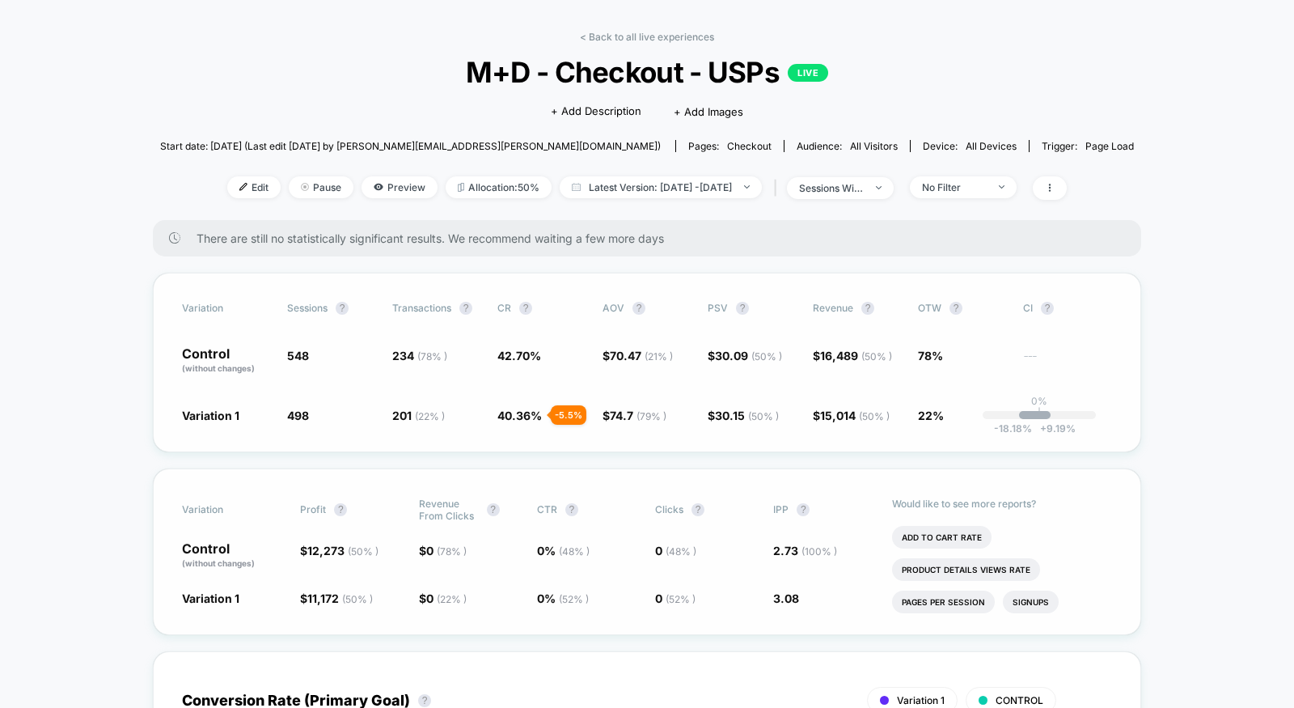
scroll to position [0, 0]
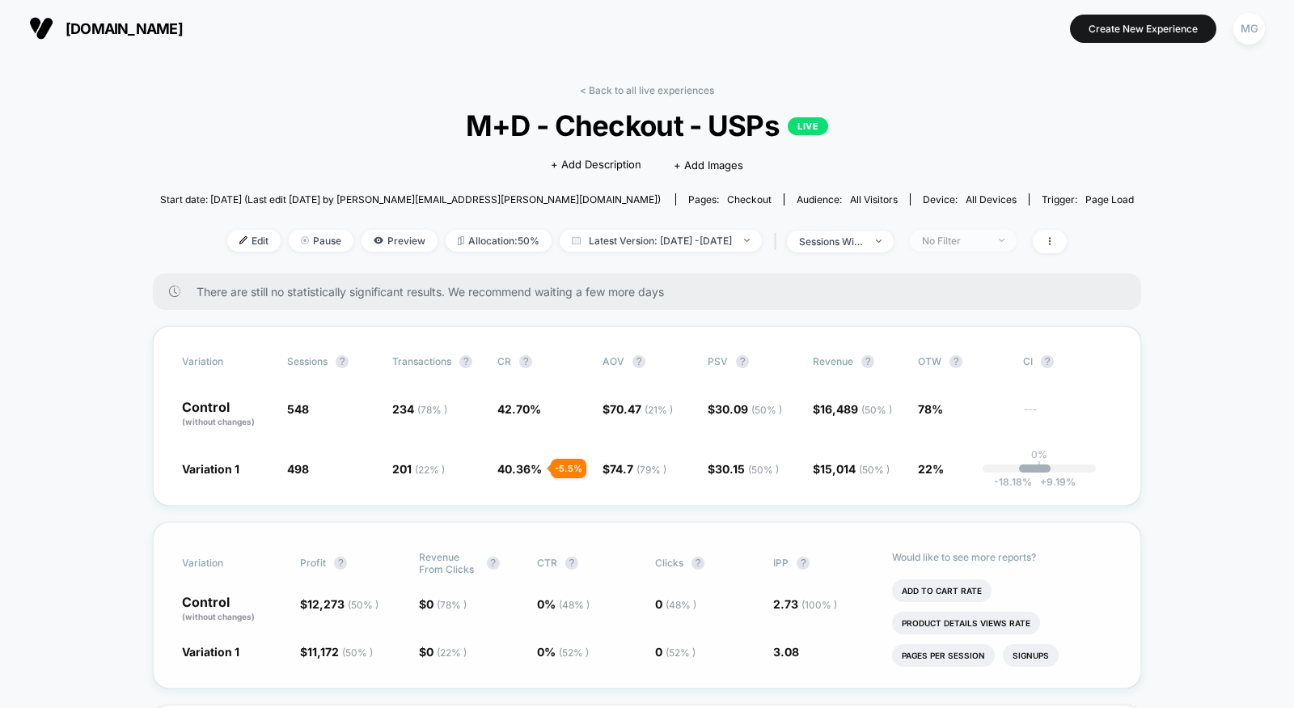
click at [1008, 246] on span "No Filter" at bounding box center [963, 241] width 107 height 22
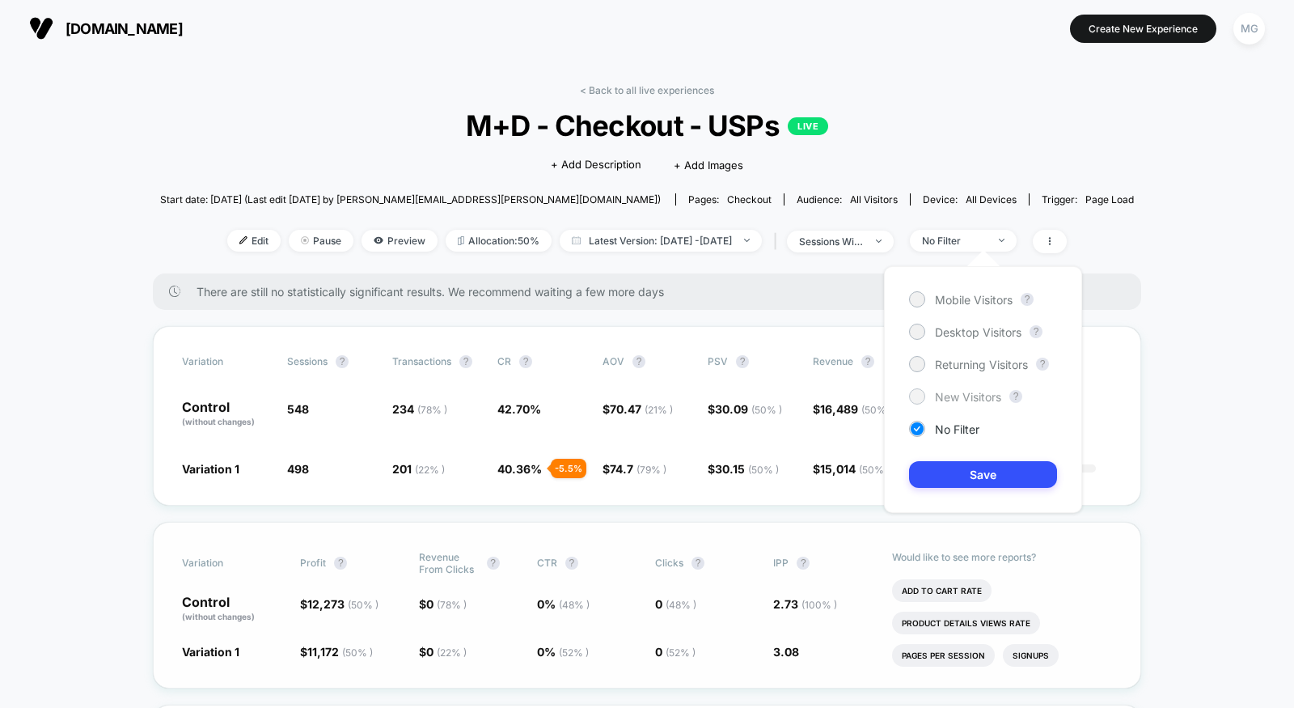
click at [966, 391] on span "New Visitors" at bounding box center [968, 397] width 66 height 14
click at [959, 463] on button "Save" at bounding box center [983, 474] width 148 height 27
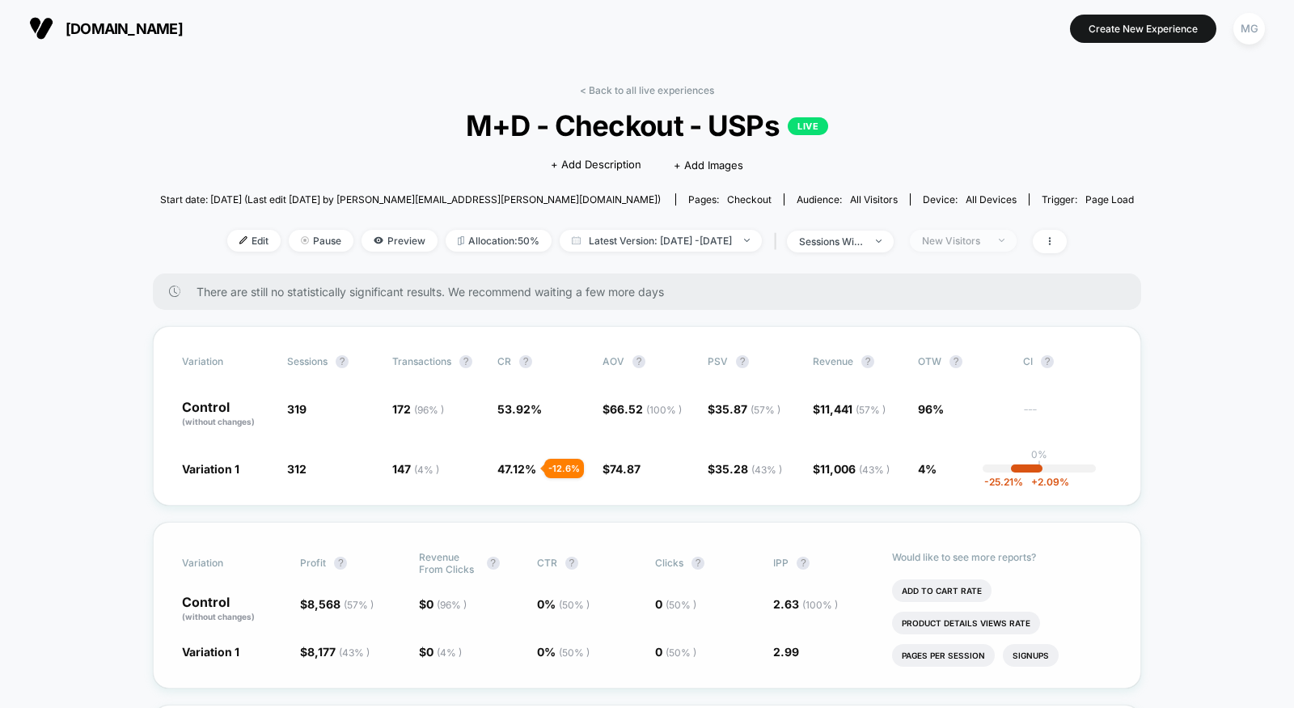
click at [963, 239] on div "New Visitors" at bounding box center [954, 241] width 65 height 12
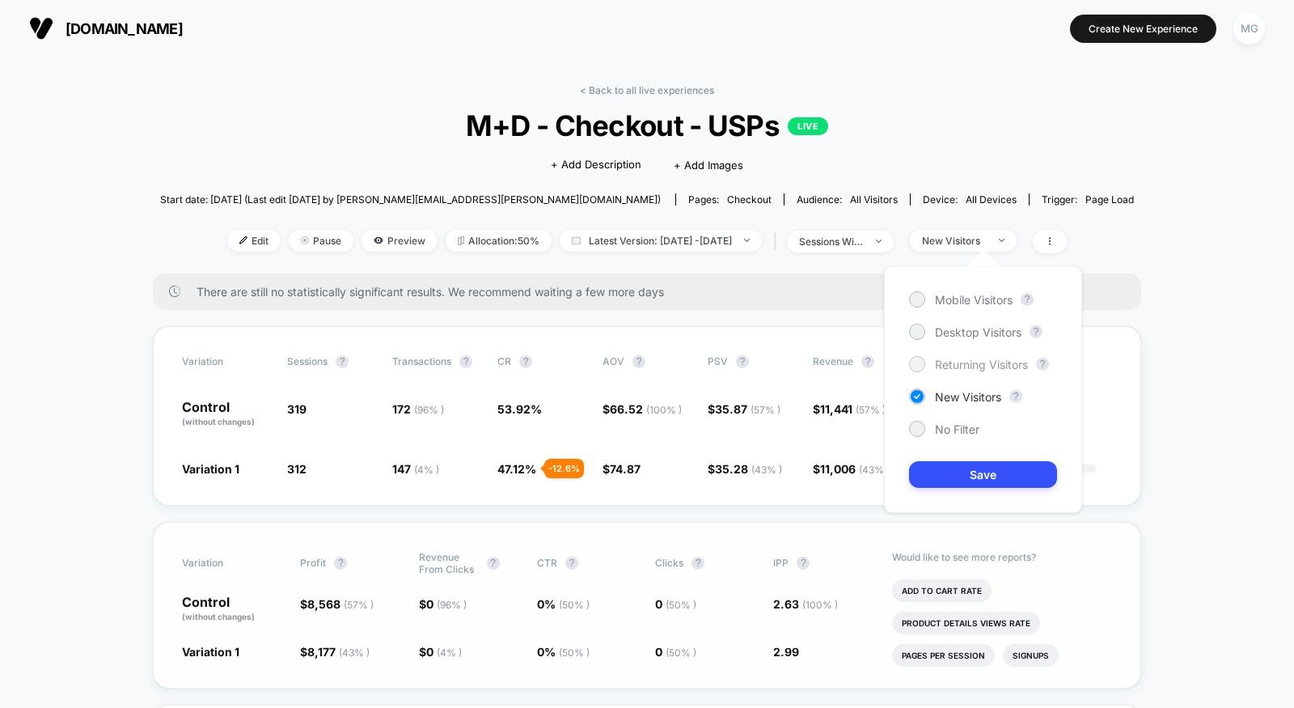
click at [962, 363] on span "Returning Visitors" at bounding box center [981, 364] width 93 height 14
click at [956, 477] on button "Save" at bounding box center [983, 474] width 148 height 27
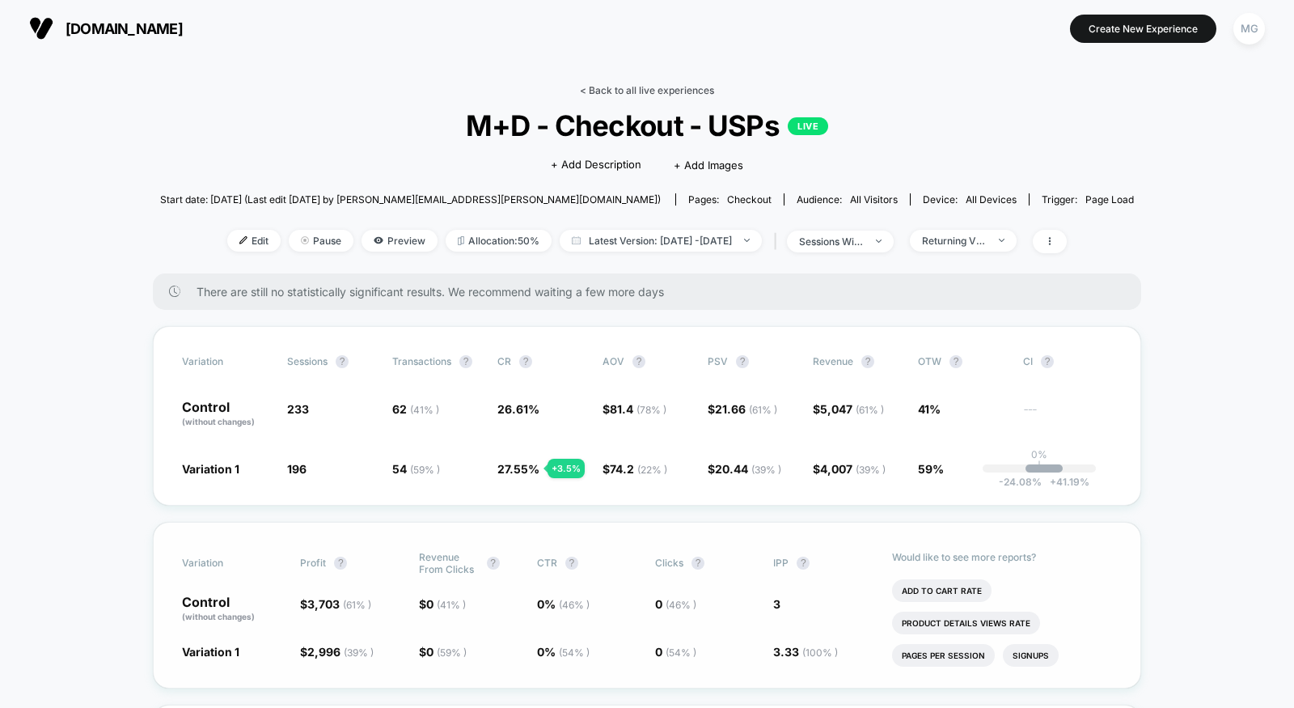
click at [610, 94] on link "< Back to all live experiences" at bounding box center [647, 90] width 134 height 12
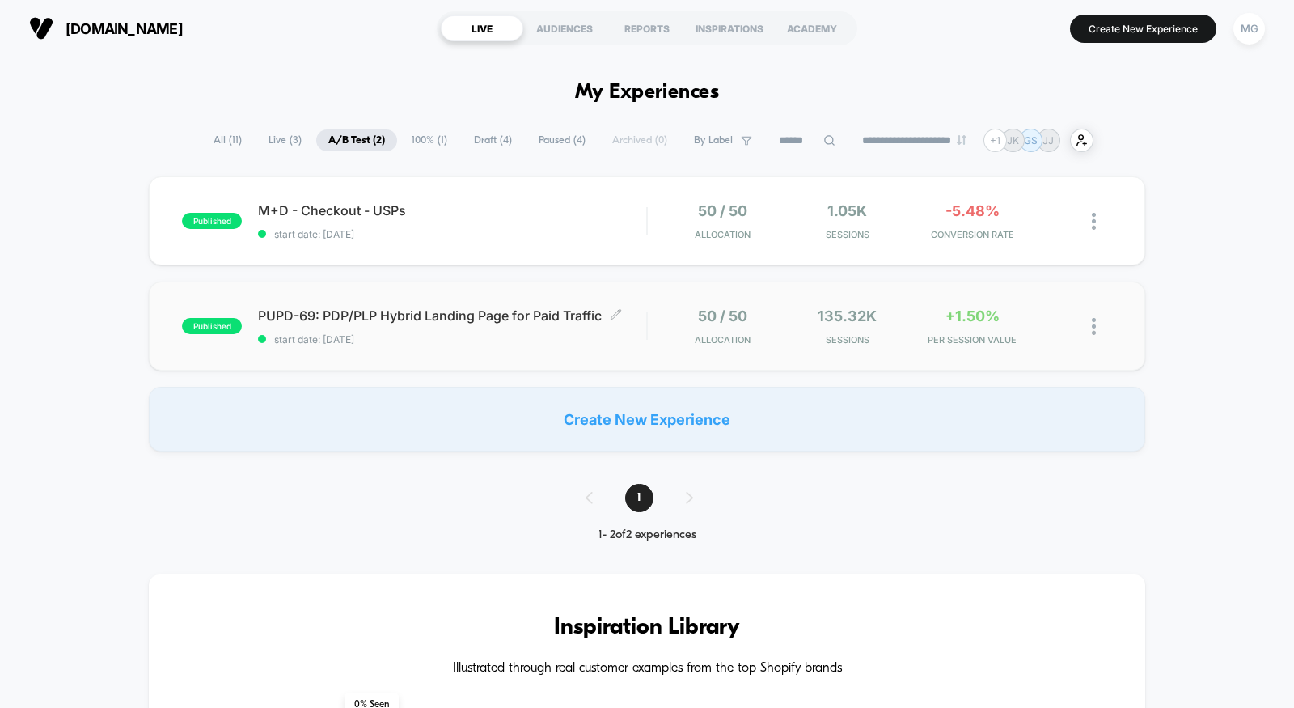
click at [486, 344] on span "start date: 9/3/2025" at bounding box center [452, 339] width 388 height 12
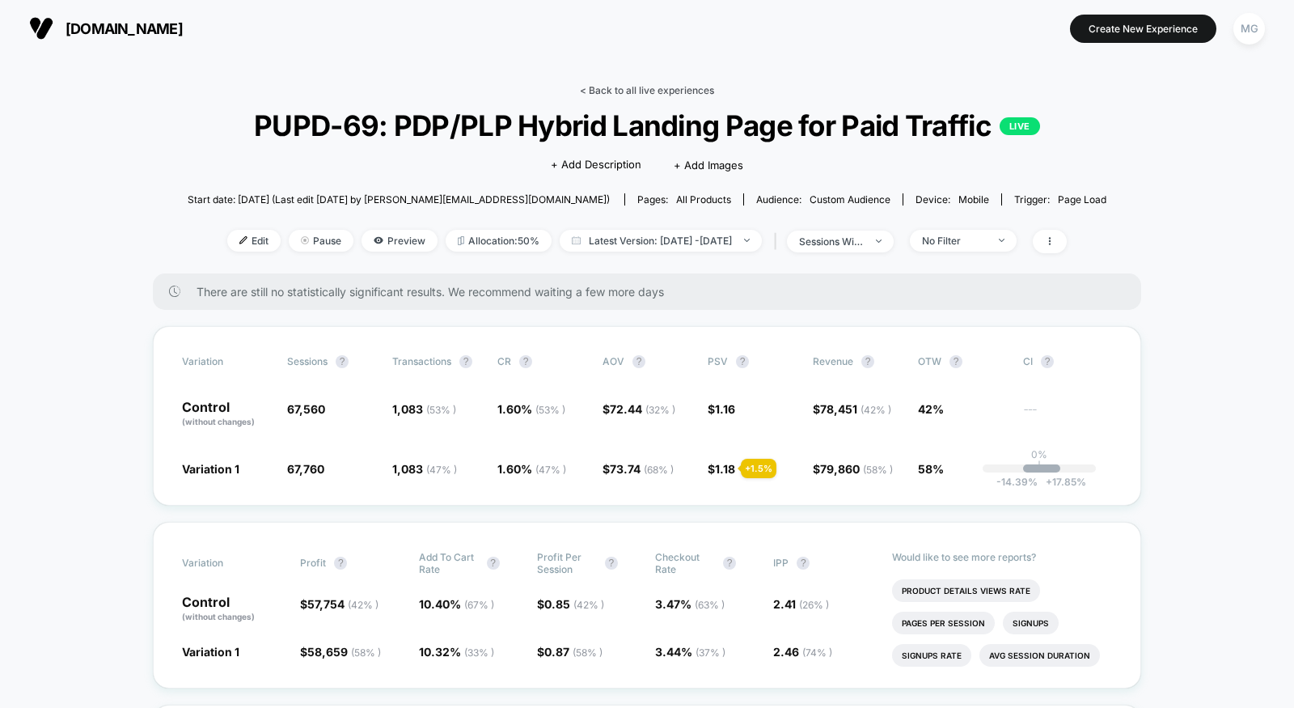
click at [617, 89] on link "< Back to all live experiences" at bounding box center [647, 90] width 134 height 12
